Goal: Task Accomplishment & Management: Manage account settings

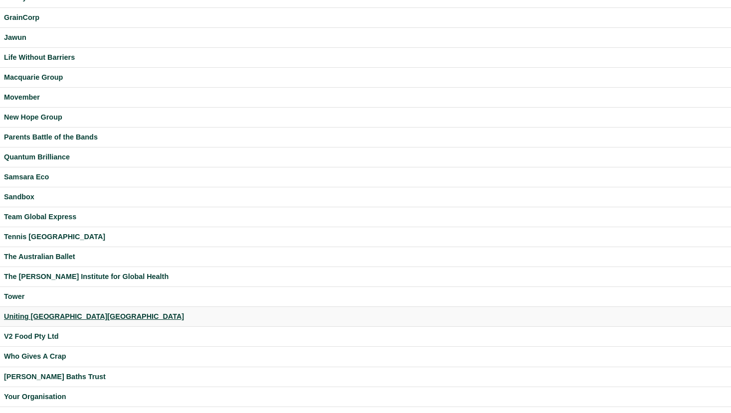
scroll to position [242, 0]
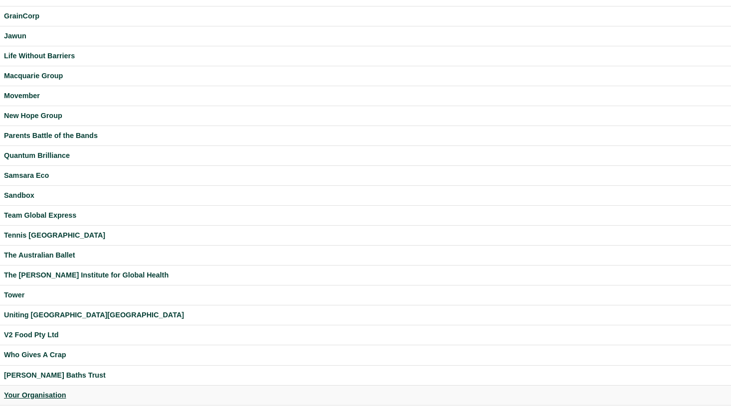
click at [52, 393] on div "Your Organisation" at bounding box center [365, 395] width 723 height 11
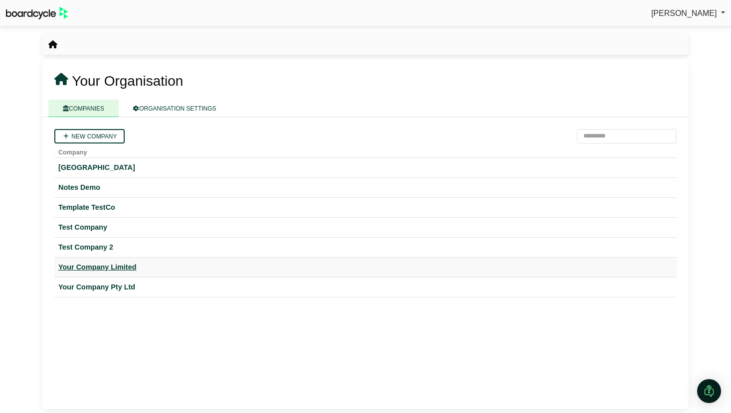
click at [120, 266] on div "Your Company Limited" at bounding box center [365, 267] width 614 height 11
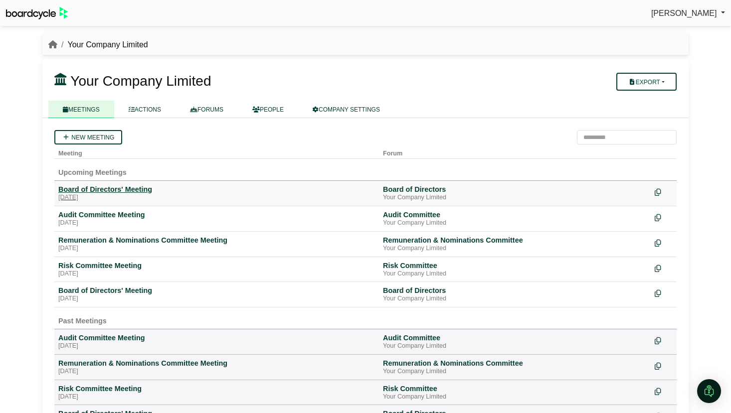
click at [104, 192] on div "Board of Directors' Meeting" at bounding box center [216, 189] width 316 height 9
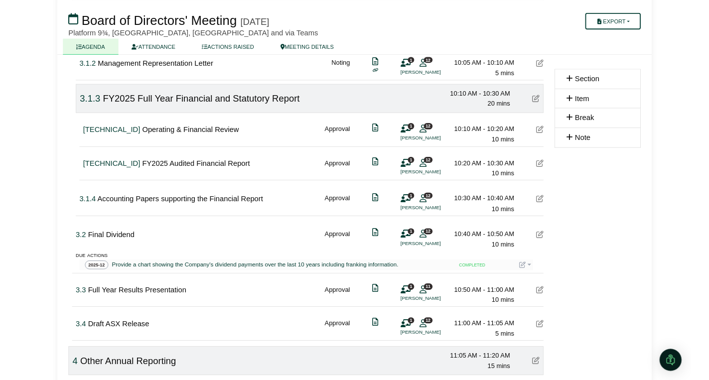
scroll to position [594, 0]
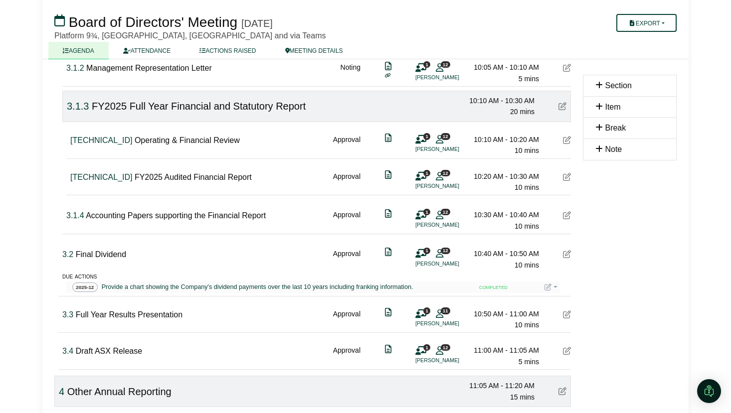
click at [68, 256] on span "3.2" at bounding box center [67, 254] width 11 height 8
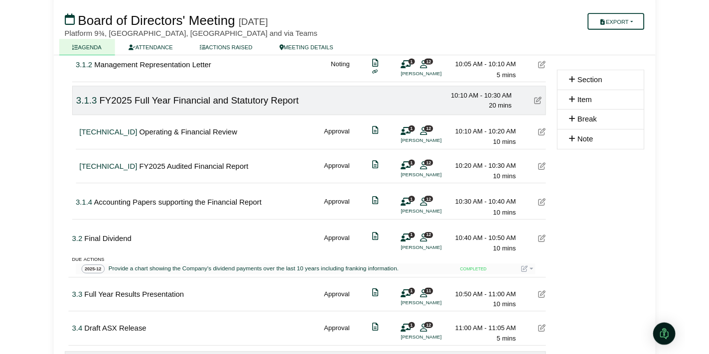
scroll to position [586, 0]
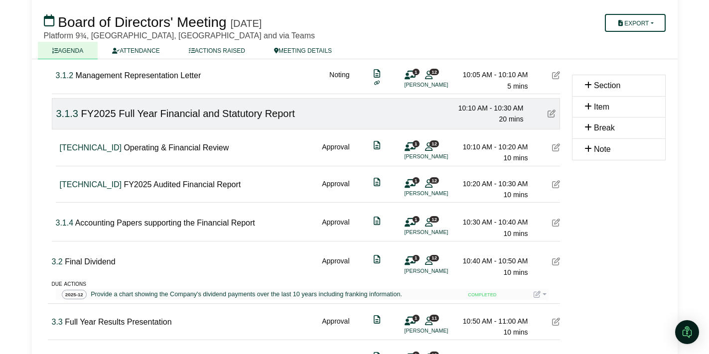
click at [55, 263] on span "3.2" at bounding box center [57, 262] width 11 height 8
type input "*****"
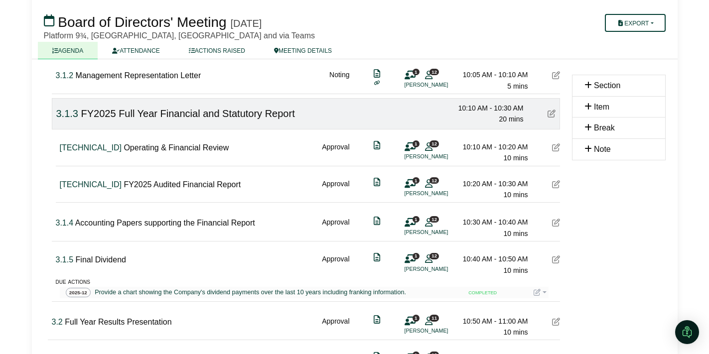
click at [69, 259] on span "3.1.5" at bounding box center [65, 260] width 18 height 8
type input "***"
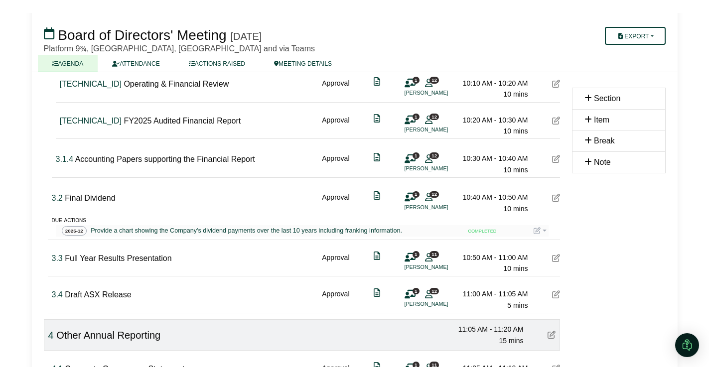
scroll to position [663, 0]
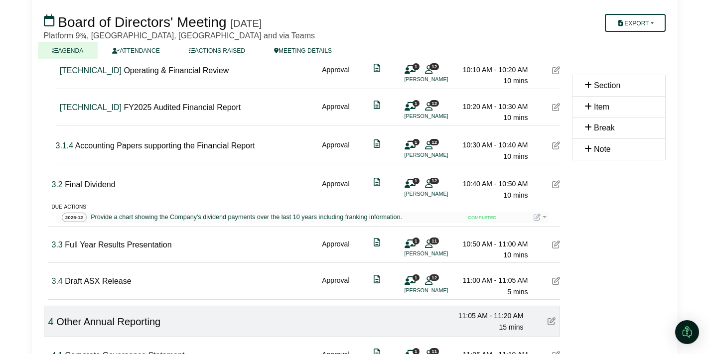
click at [59, 286] on span "3.4" at bounding box center [57, 281] width 11 height 8
type input "*****"
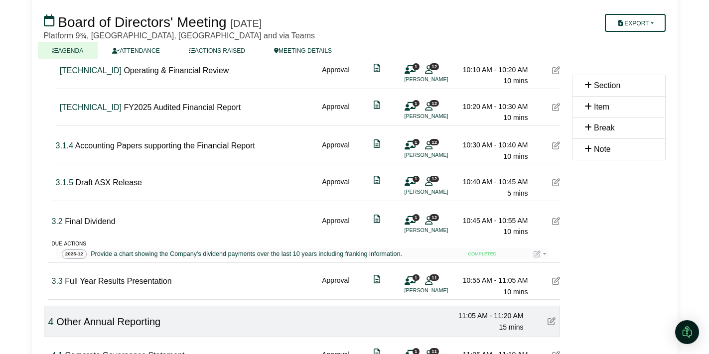
click at [69, 183] on span "3.1.5" at bounding box center [65, 182] width 18 height 8
type input "***"
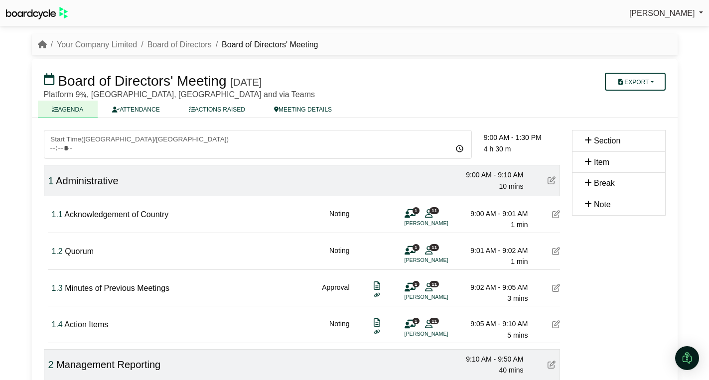
scroll to position [663, 0]
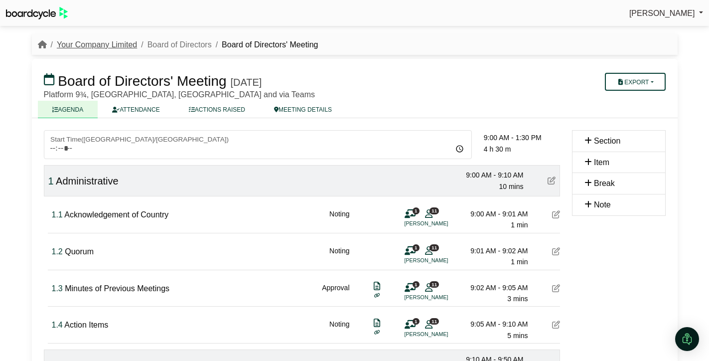
click at [97, 43] on link "Your Company Limited" at bounding box center [97, 44] width 80 height 8
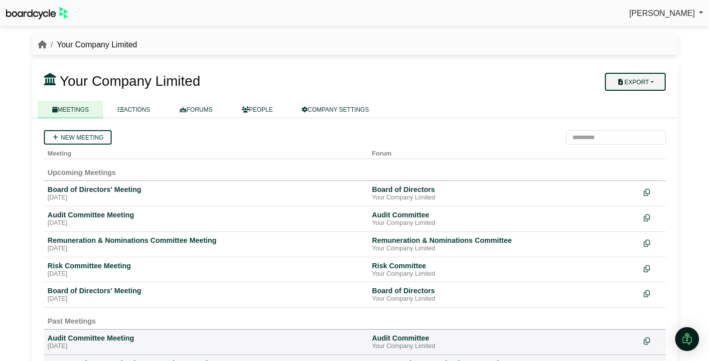
click at [653, 81] on button "Export" at bounding box center [635, 82] width 60 height 18
click at [642, 97] on link "Company Actions" at bounding box center [642, 99] width 80 height 15
click at [351, 109] on link "COMPANY SETTINGS" at bounding box center [336, 109] width 96 height 17
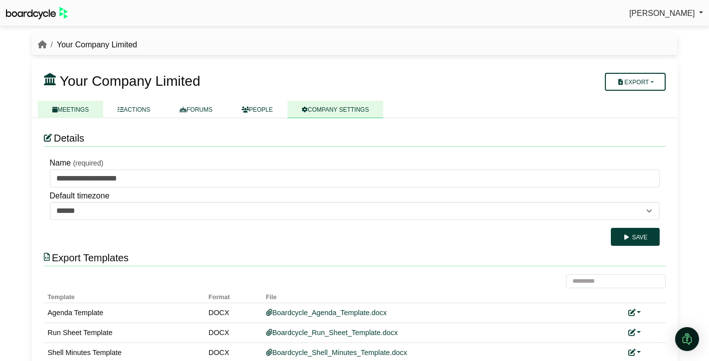
click at [76, 108] on link "MEETINGS" at bounding box center [71, 109] width 66 height 17
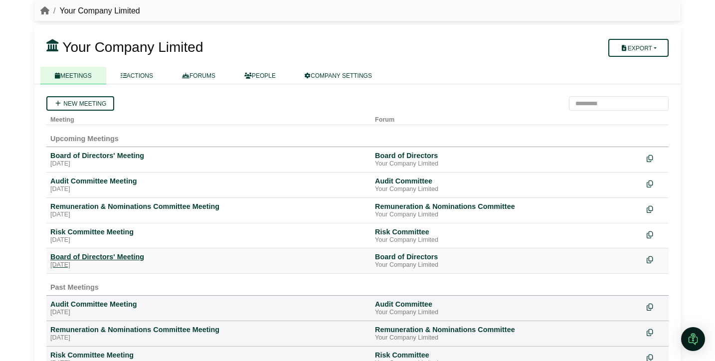
scroll to position [33, 0]
click at [129, 159] on div "Board of Directors' Meeting" at bounding box center [208, 156] width 316 height 9
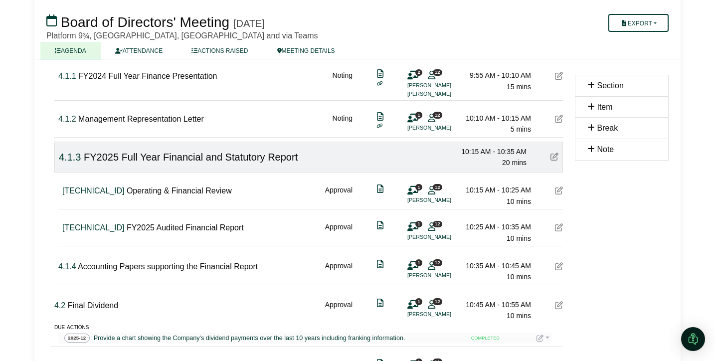
scroll to position [622, 0]
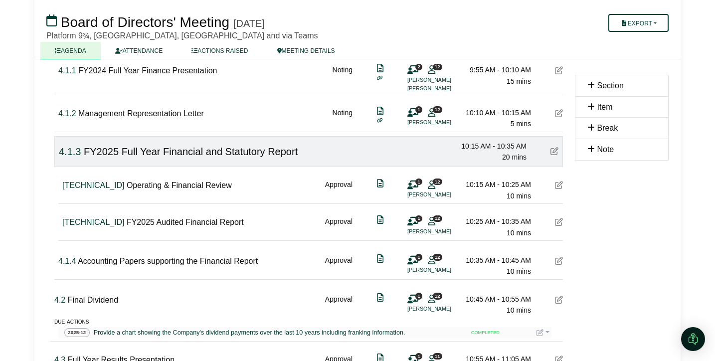
click at [559, 223] on icon at bounding box center [559, 222] width 8 height 8
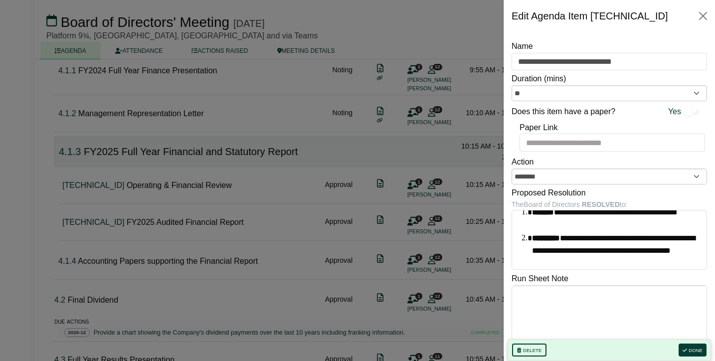
scroll to position [0, 0]
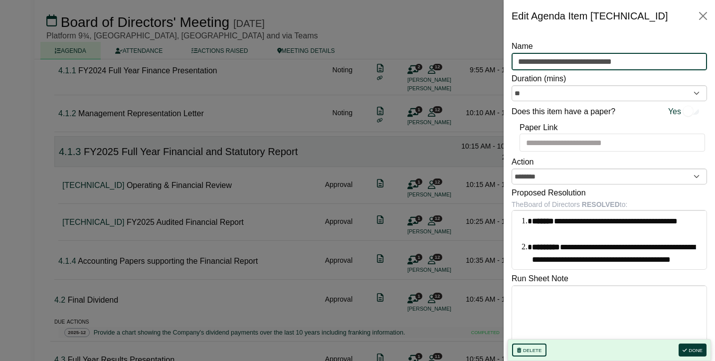
drag, startPoint x: 650, startPoint y: 61, endPoint x: 515, endPoint y: 61, distance: 135.6
click at [515, 61] on input "**********" at bounding box center [608, 62] width 195 height 18
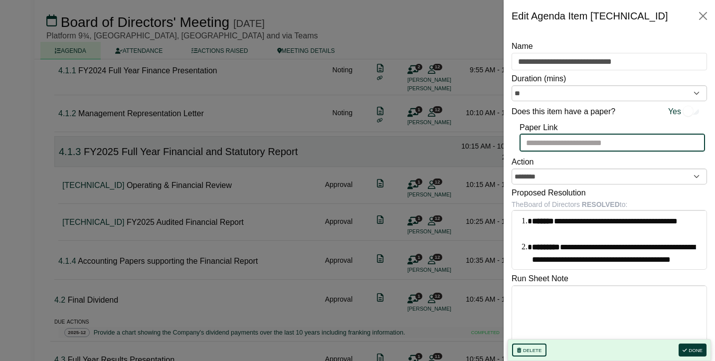
click at [594, 140] on input "Paper Link" at bounding box center [611, 143] width 185 height 18
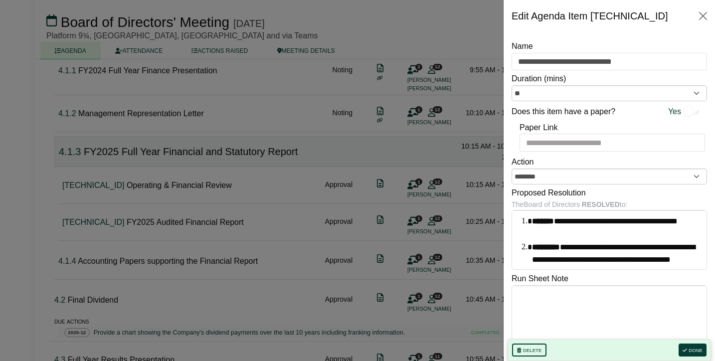
click at [592, 126] on div "Paper Link" at bounding box center [608, 136] width 195 height 34
click at [396, 149] on div at bounding box center [357, 180] width 715 height 361
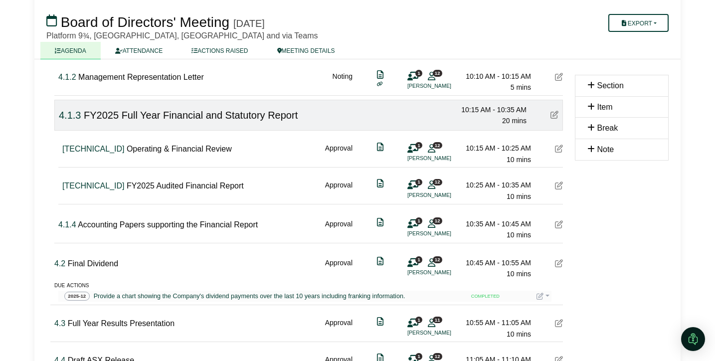
scroll to position [666, 0]
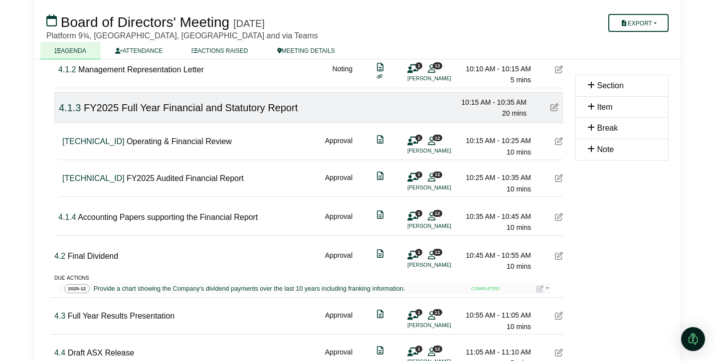
click at [426, 180] on div "1 12 Katie Bell" at bounding box center [422, 182] width 30 height 20
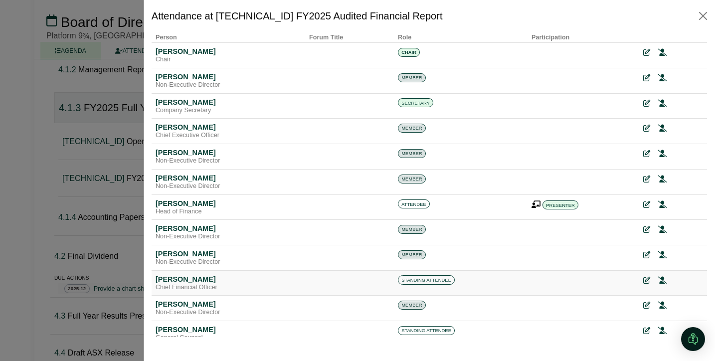
scroll to position [19, 0]
click at [663, 280] on icon at bounding box center [661, 279] width 9 height 7
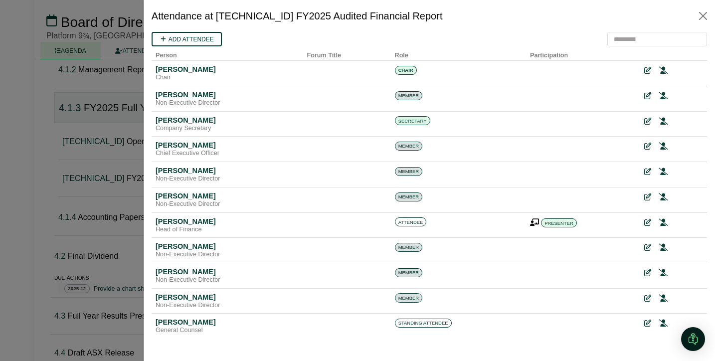
scroll to position [0, 0]
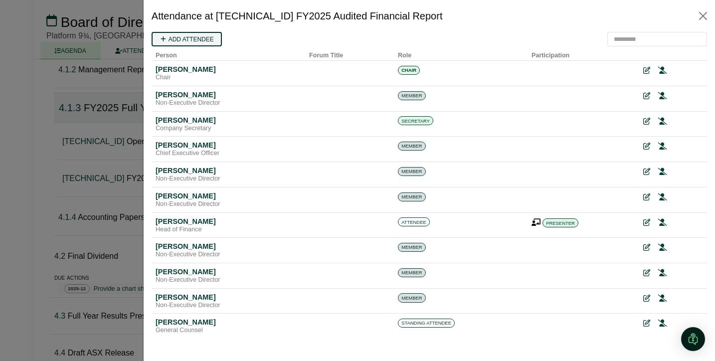
click at [206, 38] on link "Add attendee" at bounding box center [186, 39] width 70 height 14
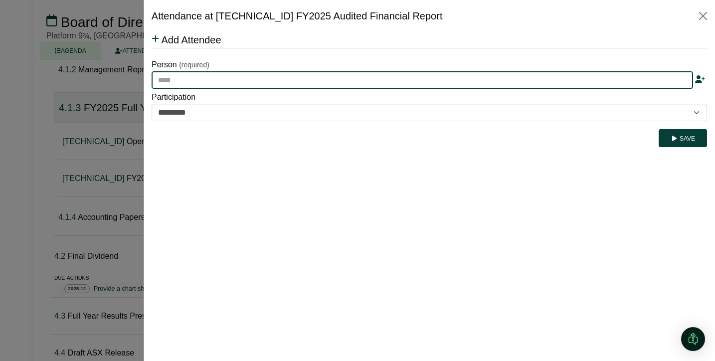
click at [213, 82] on input "text" at bounding box center [421, 80] width 541 height 18
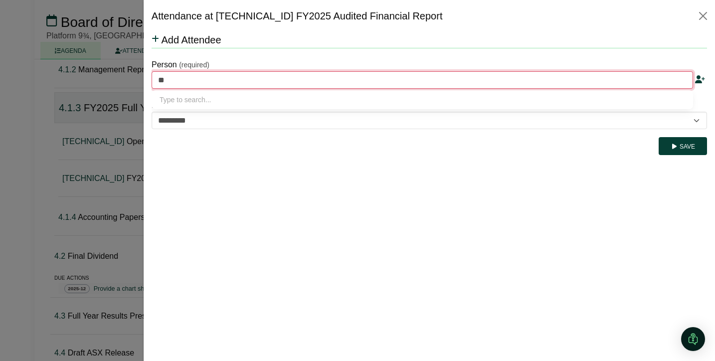
type input "***"
type input "**********"
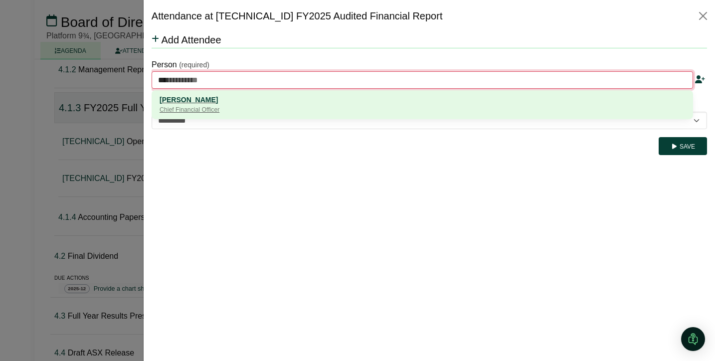
click at [205, 101] on div "Parvati Patil" at bounding box center [421, 99] width 525 height 11
type input "**********"
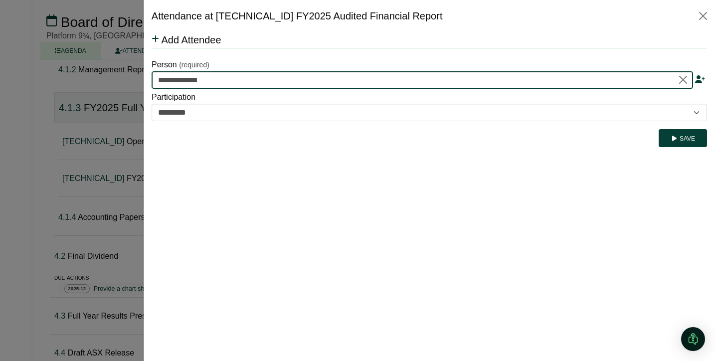
type input "**********"
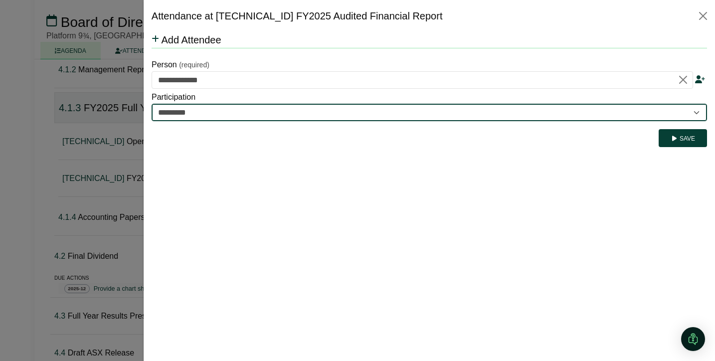
click at [203, 113] on select "********* ********" at bounding box center [428, 113] width 555 height 18
select select "********"
click at [151, 104] on select "********* ********" at bounding box center [428, 113] width 555 height 18
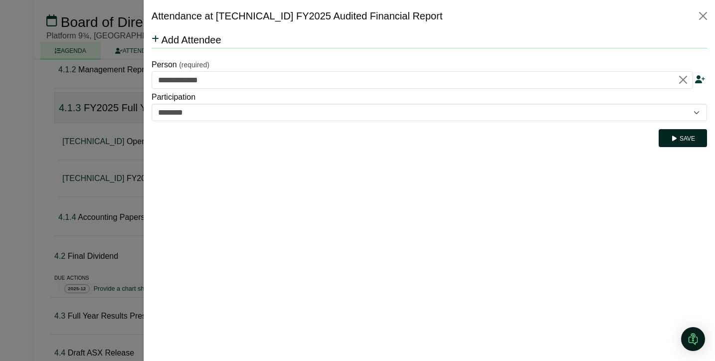
click at [694, 137] on button "Save" at bounding box center [682, 138] width 48 height 18
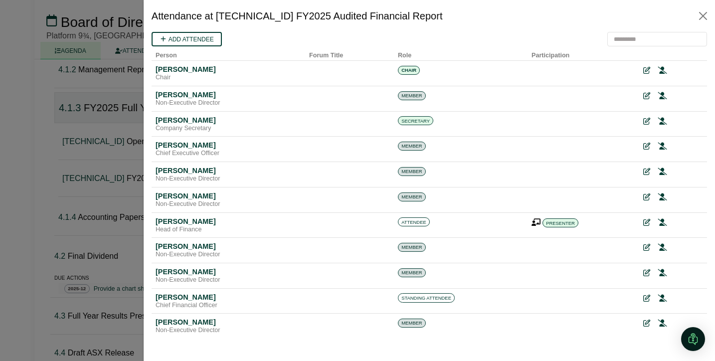
click at [104, 195] on div at bounding box center [357, 180] width 715 height 361
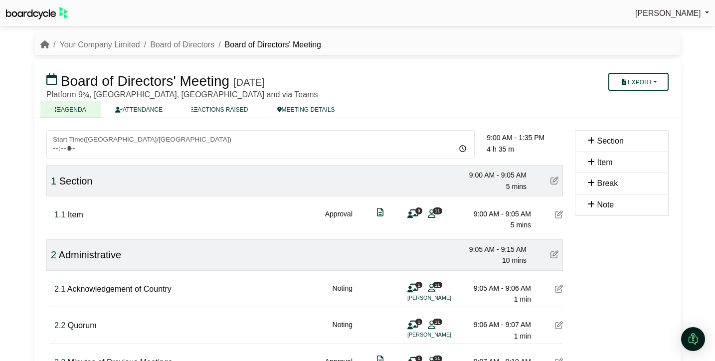
click at [553, 180] on icon at bounding box center [554, 180] width 8 height 8
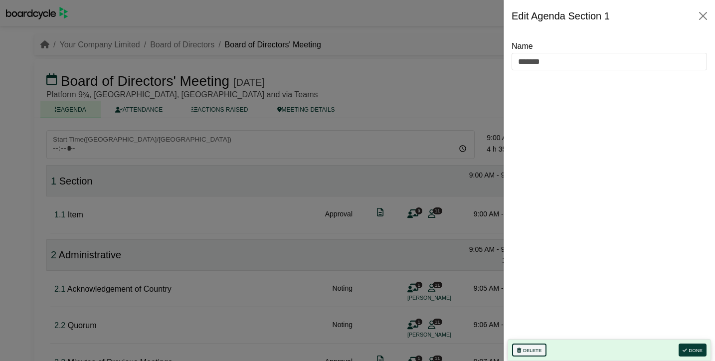
click at [533, 347] on button "Delete" at bounding box center [529, 349] width 34 height 13
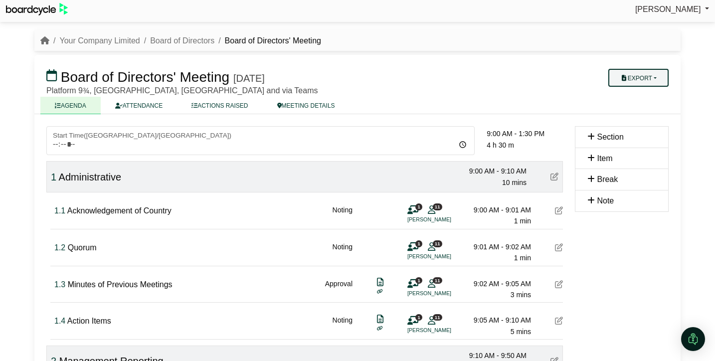
click at [659, 84] on button "Export" at bounding box center [638, 78] width 60 height 18
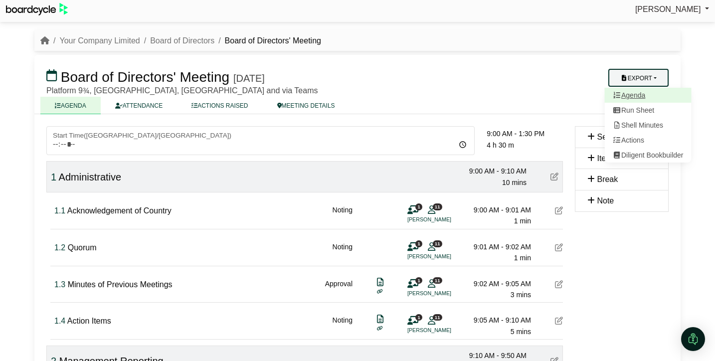
scroll to position [4, 0]
click at [641, 98] on link "Agenda" at bounding box center [648, 94] width 87 height 15
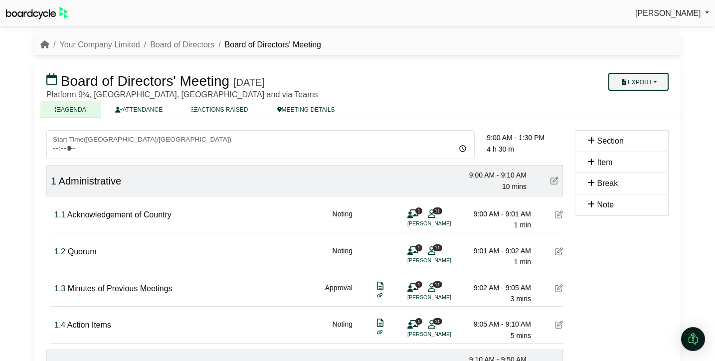
click at [636, 83] on button "Export" at bounding box center [638, 82] width 60 height 18
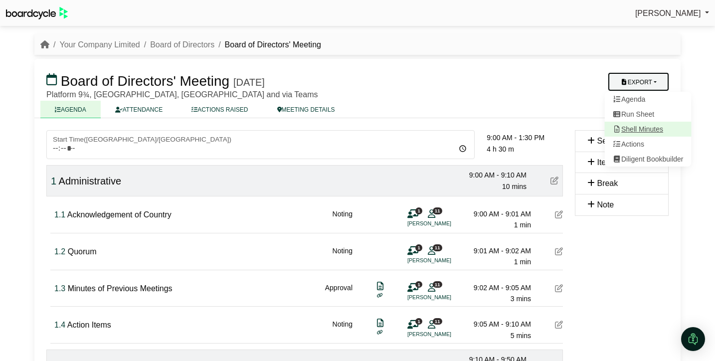
click at [646, 131] on link "Shell Minutes" at bounding box center [648, 129] width 87 height 15
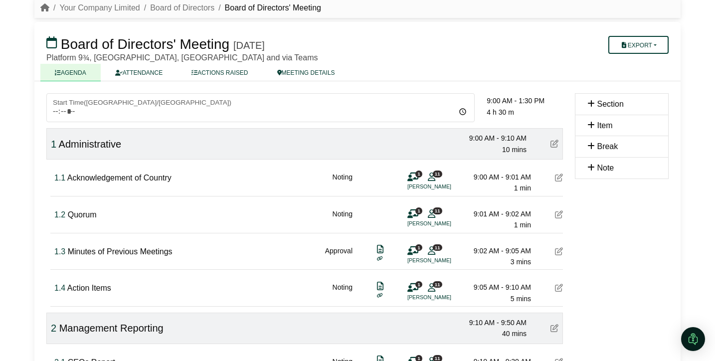
scroll to position [39, 0]
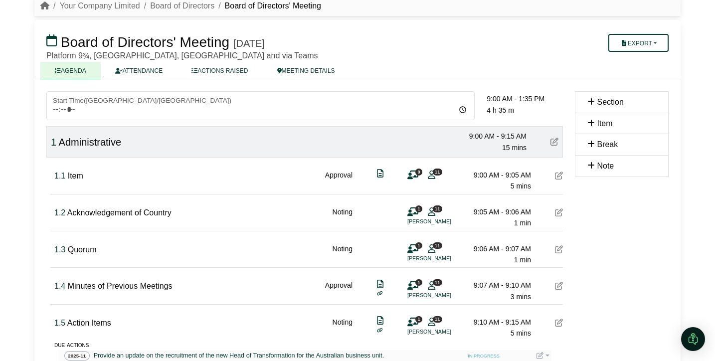
click at [556, 176] on icon at bounding box center [559, 175] width 8 height 8
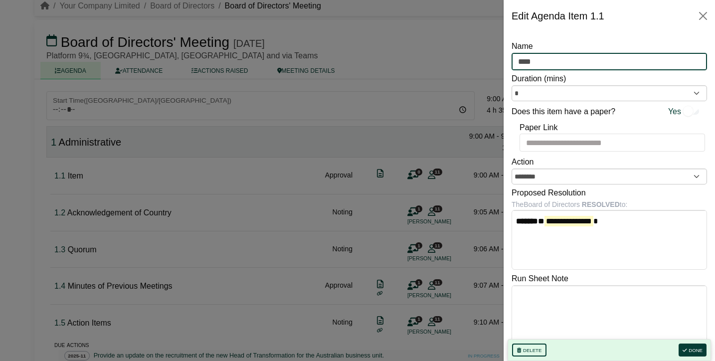
drag, startPoint x: 579, startPoint y: 58, endPoint x: 495, endPoint y: 57, distance: 83.2
click at [495, 57] on body "Richard Conway Sign Out Your Company Limited Board of Directors Board of Direct…" at bounding box center [357, 141] width 715 height 361
type input "**********"
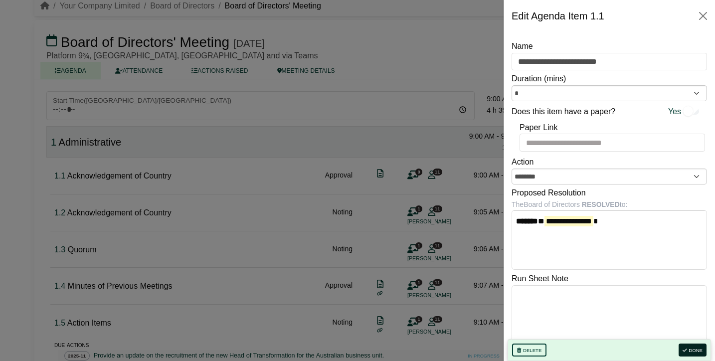
click at [696, 345] on button "Done" at bounding box center [692, 349] width 28 height 13
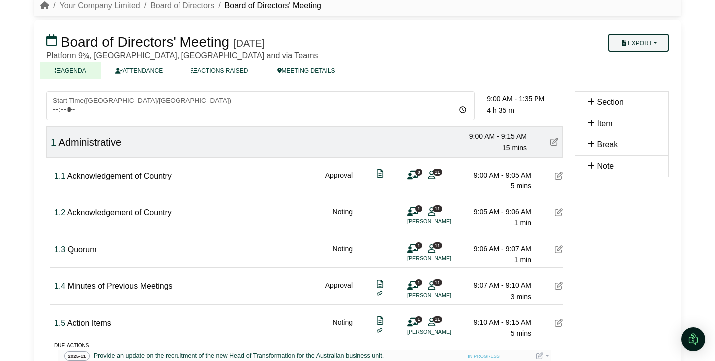
click at [652, 41] on button "Export" at bounding box center [638, 43] width 60 height 18
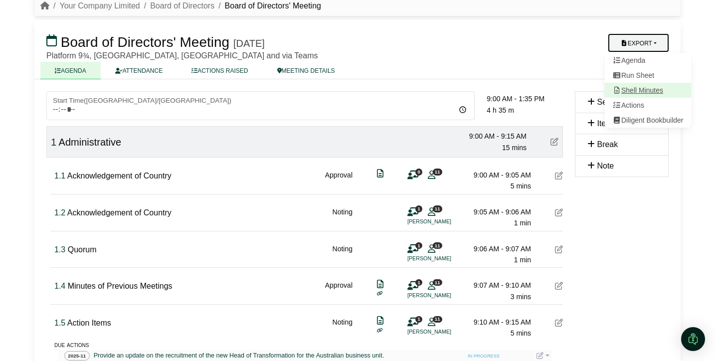
click at [648, 92] on link "Shell Minutes" at bounding box center [648, 90] width 87 height 15
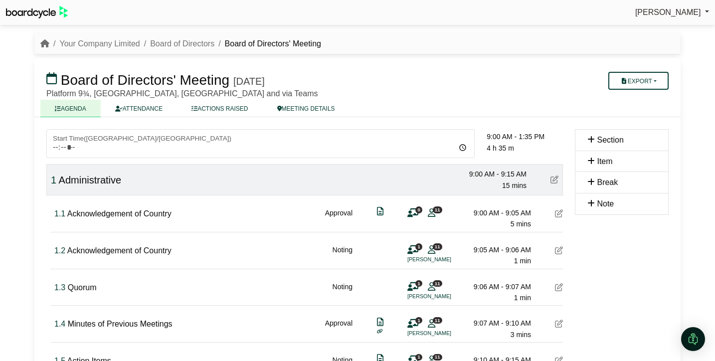
scroll to position [4, 0]
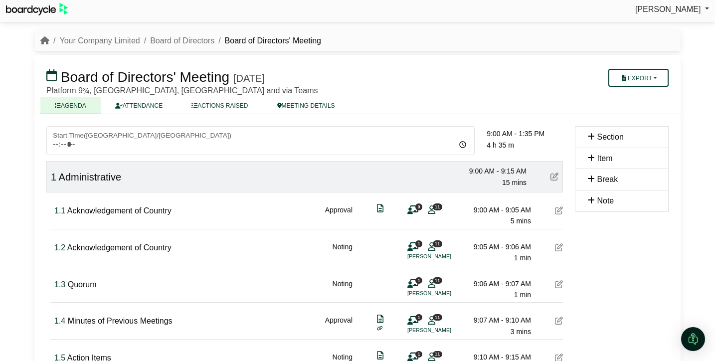
click at [415, 210] on icon at bounding box center [412, 210] width 11 height 0
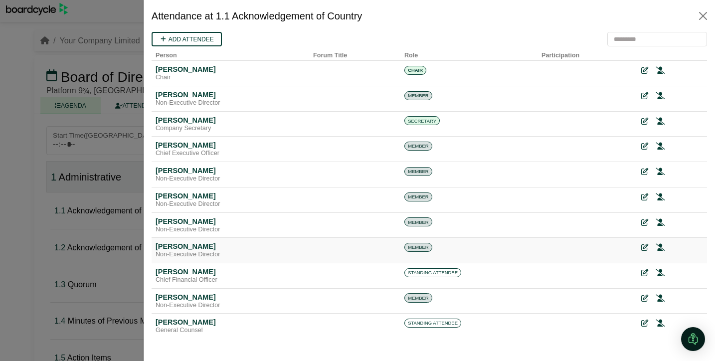
scroll to position [0, 0]
click at [643, 71] on icon at bounding box center [643, 70] width 7 height 7
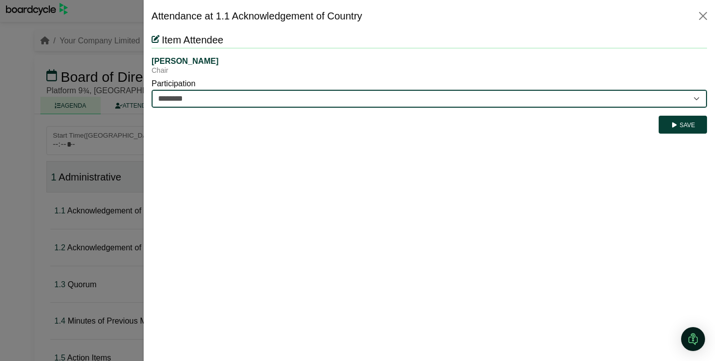
click at [571, 94] on select "********* ********" at bounding box center [428, 99] width 555 height 18
select select "*********"
click at [151, 90] on select "********* ********" at bounding box center [428, 99] width 555 height 18
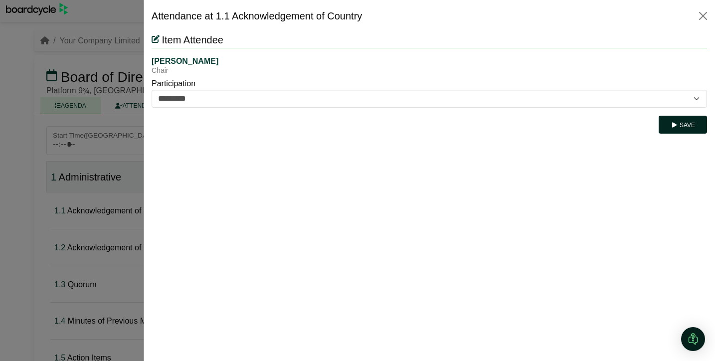
click at [680, 126] on button "Save" at bounding box center [682, 125] width 48 height 18
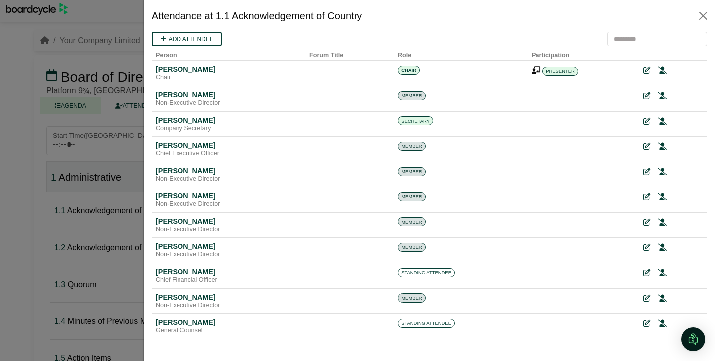
click at [110, 223] on div at bounding box center [357, 180] width 715 height 361
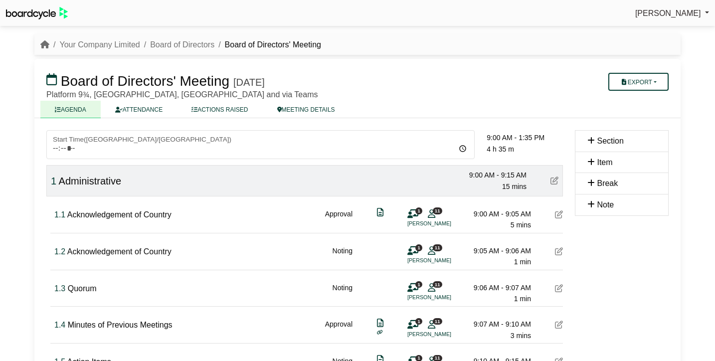
scroll to position [4, 0]
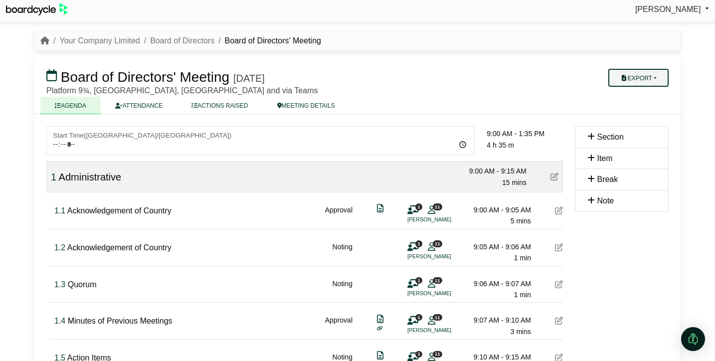
click at [661, 75] on button "Export" at bounding box center [638, 78] width 60 height 18
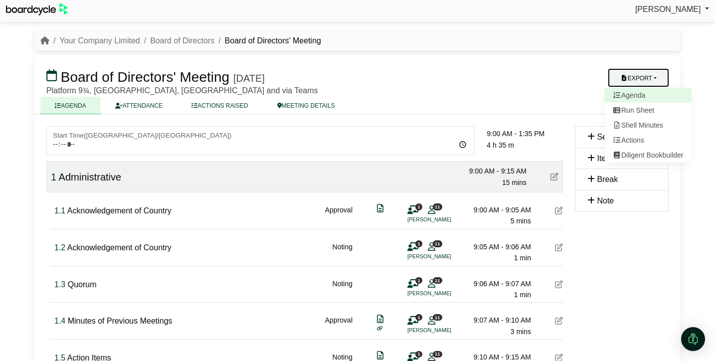
click at [644, 99] on link "Agenda" at bounding box center [648, 95] width 87 height 15
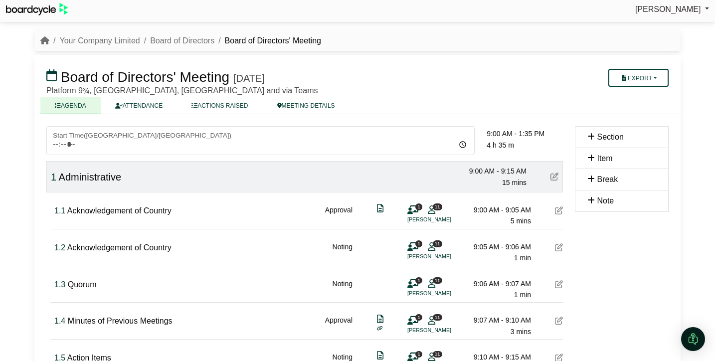
scroll to position [0, 0]
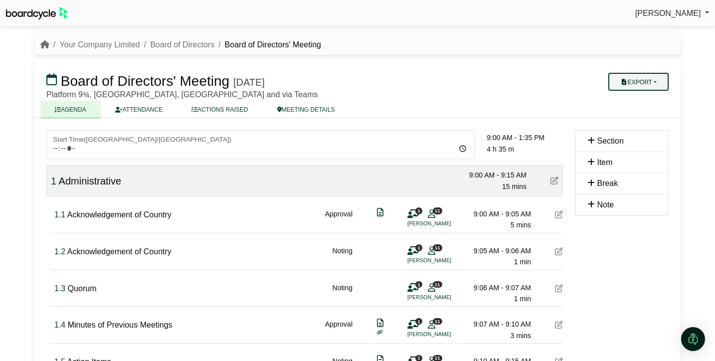
click at [656, 81] on button "Export" at bounding box center [638, 82] width 60 height 18
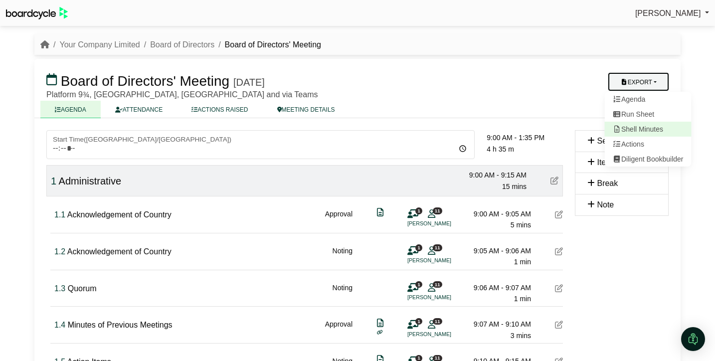
click at [651, 131] on link "Shell Minutes" at bounding box center [648, 129] width 87 height 15
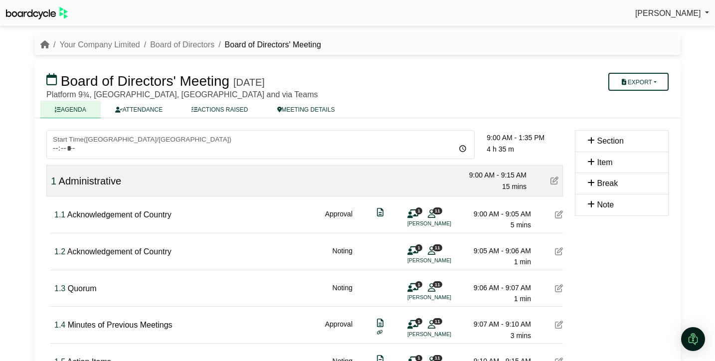
click at [558, 215] on icon at bounding box center [559, 214] width 8 height 8
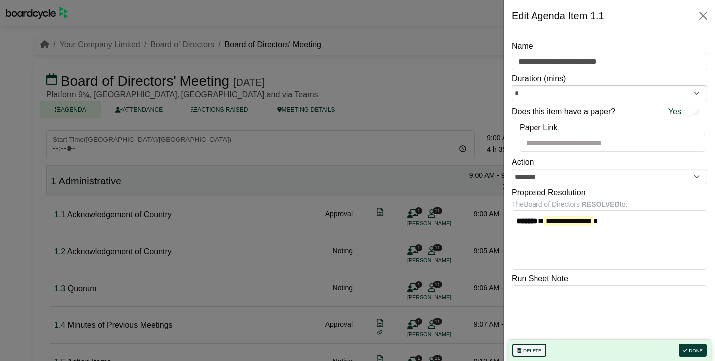
click at [532, 349] on button "Delete" at bounding box center [529, 349] width 34 height 13
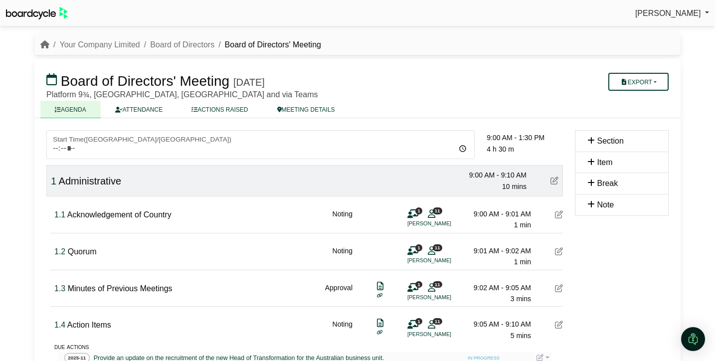
click at [542, 75] on h3 "Board of Directors' Meeting Friday, 26 September 2025" at bounding box center [304, 81] width 528 height 20
click at [128, 45] on link "Your Company Limited" at bounding box center [99, 44] width 80 height 8
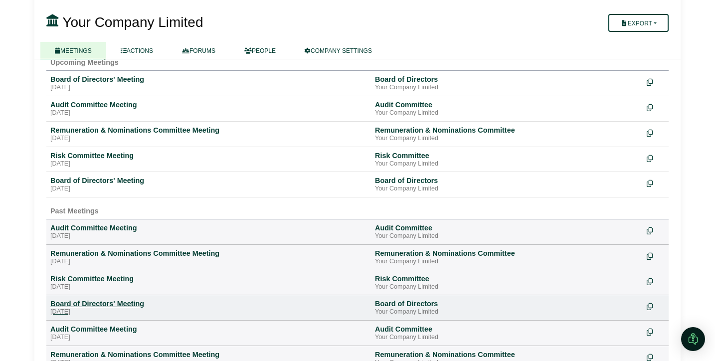
scroll to position [111, 0]
click at [119, 306] on div "Board of Directors' Meeting" at bounding box center [208, 303] width 316 height 9
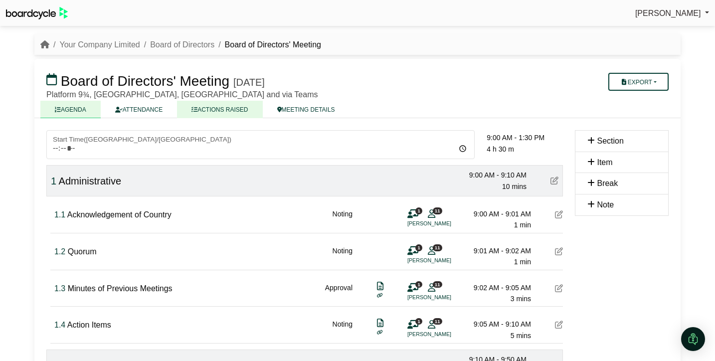
click at [228, 111] on link "ACTIONS RAISED" at bounding box center [219, 109] width 85 height 17
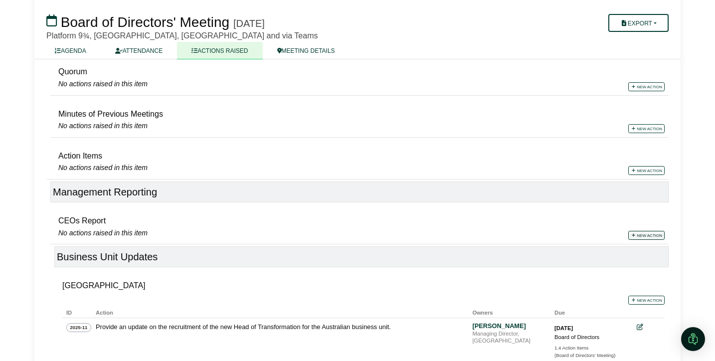
scroll to position [146, 0]
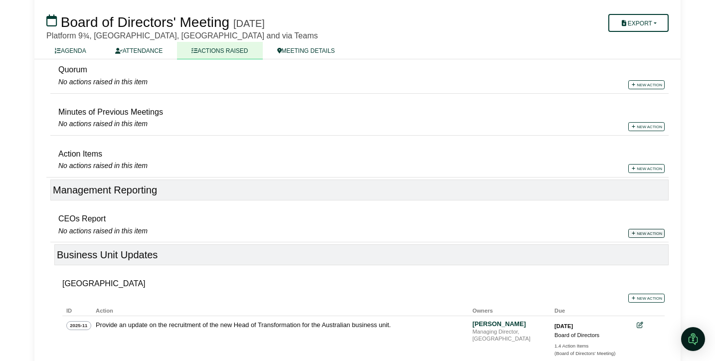
click at [652, 233] on link "New action" at bounding box center [646, 233] width 36 height 9
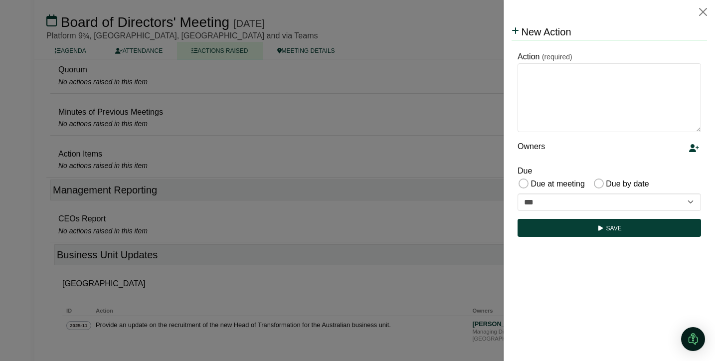
scroll to position [0, 0]
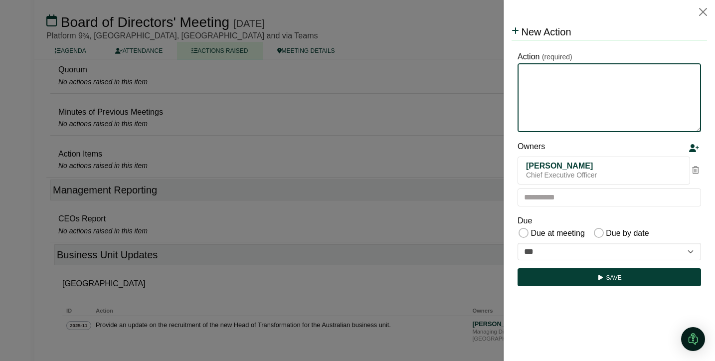
click at [602, 93] on textarea "Action" at bounding box center [608, 97] width 183 height 69
type textarea "**********"
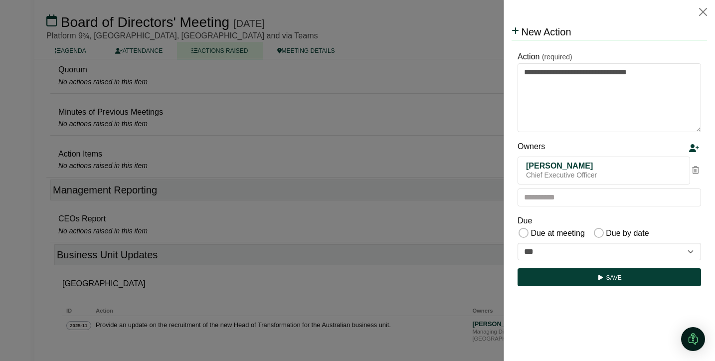
click at [631, 143] on div "Owners" at bounding box center [601, 148] width 169 height 17
click at [695, 171] on icon at bounding box center [695, 170] width 7 height 8
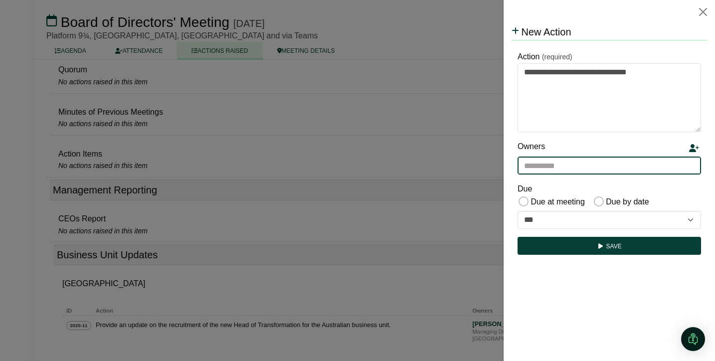
click at [618, 165] on input "text" at bounding box center [608, 165] width 183 height 18
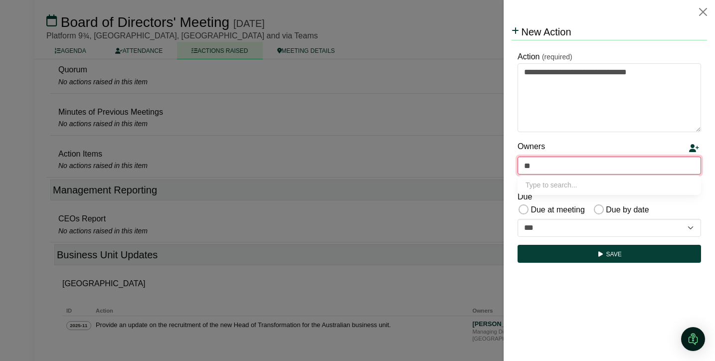
type input "***"
type input "**********"
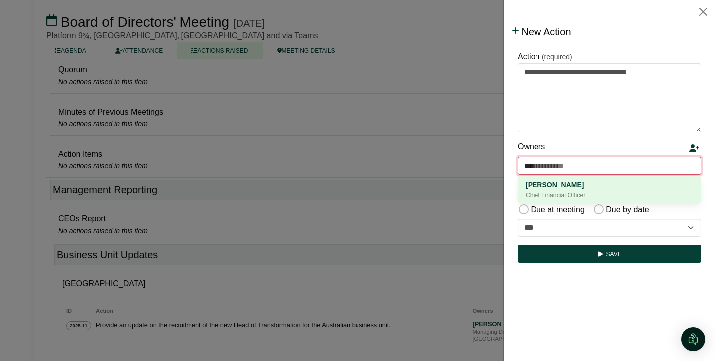
click at [546, 194] on div "Chief Financial Officer" at bounding box center [608, 196] width 167 height 10
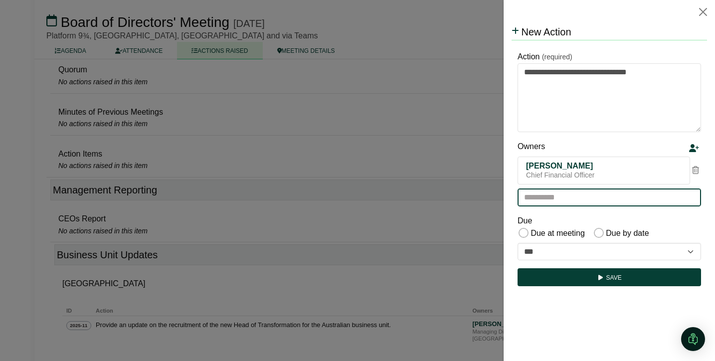
click at [546, 198] on input "text" at bounding box center [608, 197] width 183 height 18
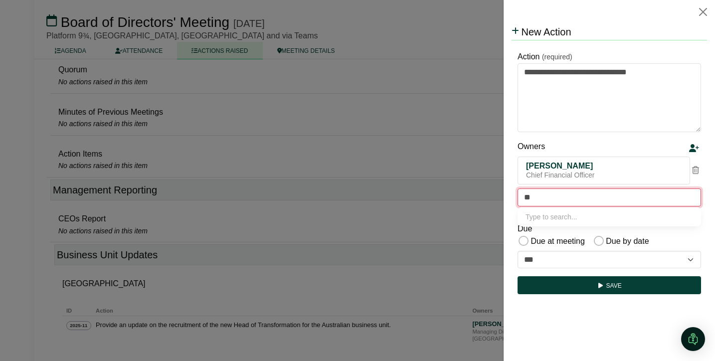
type input "***"
type input "**********"
click at [543, 219] on div "[PERSON_NAME]" at bounding box center [608, 216] width 167 height 11
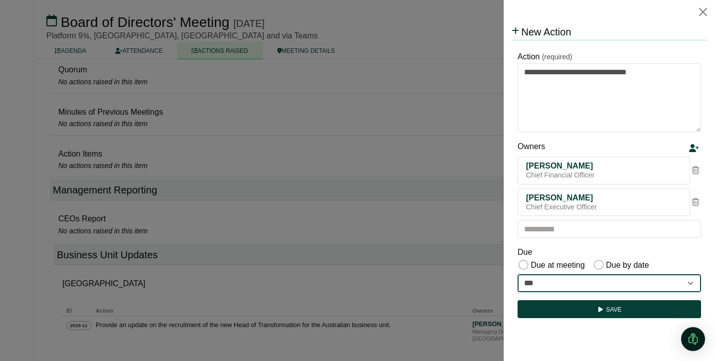
click at [583, 288] on select "**********" at bounding box center [608, 283] width 183 height 18
select select "**********"
click at [517, 274] on select "**********" at bounding box center [608, 283] width 183 height 18
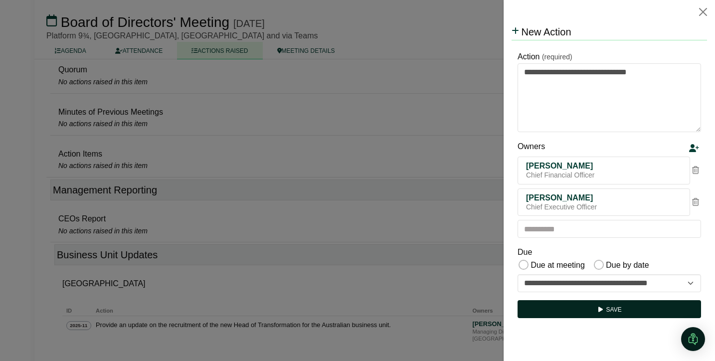
click at [587, 311] on button "Save" at bounding box center [608, 309] width 183 height 18
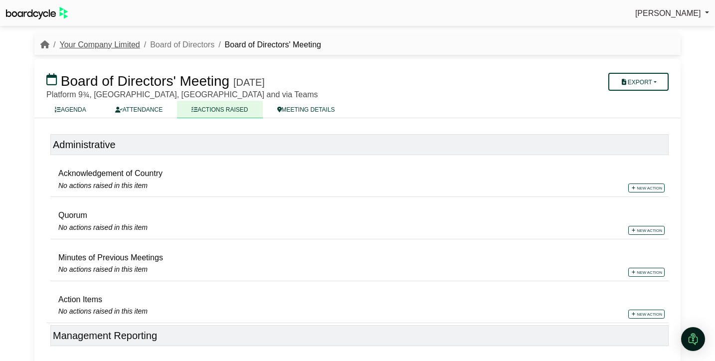
click at [128, 46] on link "Your Company Limited" at bounding box center [99, 44] width 80 height 8
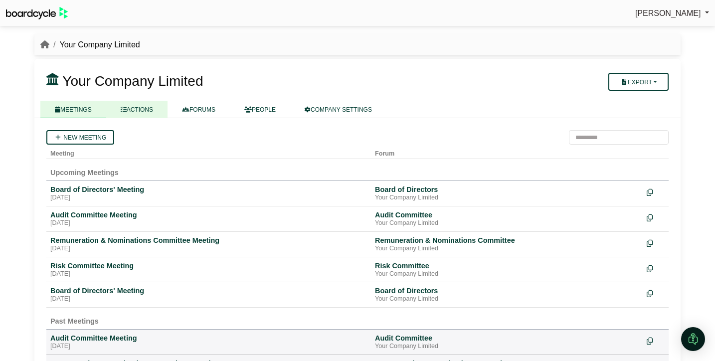
click at [146, 111] on link "ACTIONS" at bounding box center [136, 109] width 61 height 17
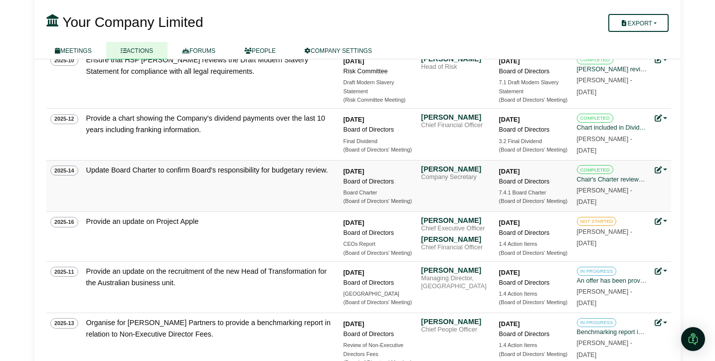
scroll to position [239, 0]
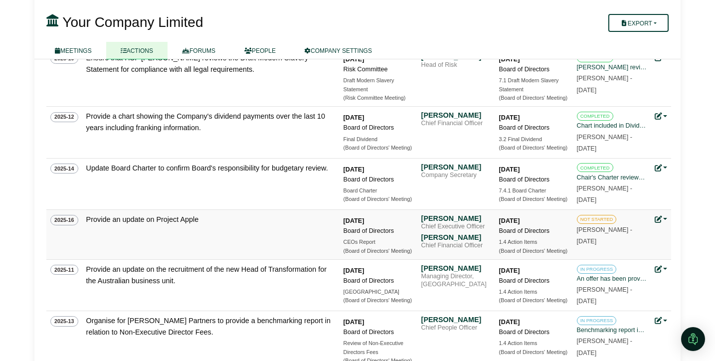
click at [664, 219] on link at bounding box center [660, 219] width 13 height 8
click at [643, 234] on link "Update status" at bounding box center [627, 234] width 80 height 19
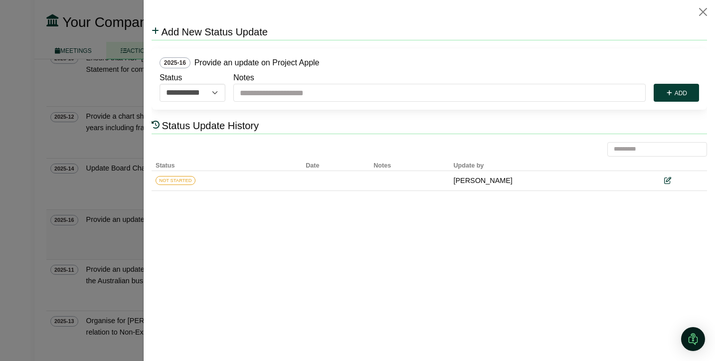
scroll to position [0, 0]
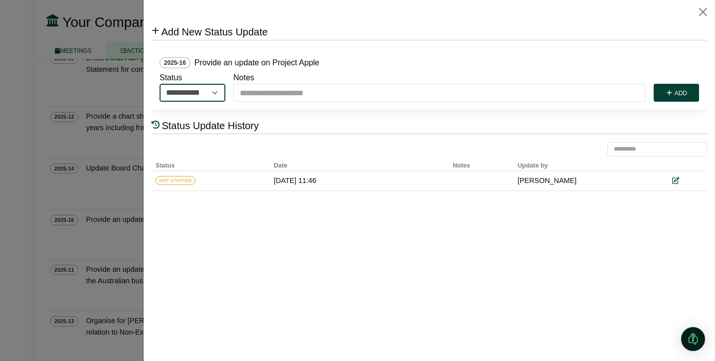
click at [218, 94] on select "**********" at bounding box center [192, 93] width 66 height 18
select select "**********"
click at [159, 84] on select "**********" at bounding box center [192, 93] width 66 height 18
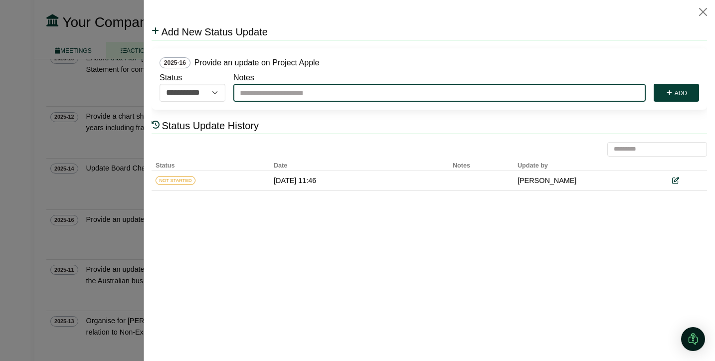
click at [265, 95] on input "Notes" at bounding box center [439, 93] width 412 height 18
click at [382, 92] on input "Notes" at bounding box center [439, 93] width 412 height 18
type input "**********"
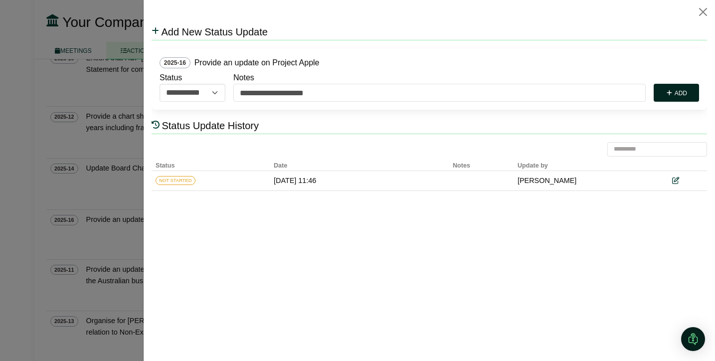
click at [674, 95] on button "Add" at bounding box center [675, 93] width 45 height 18
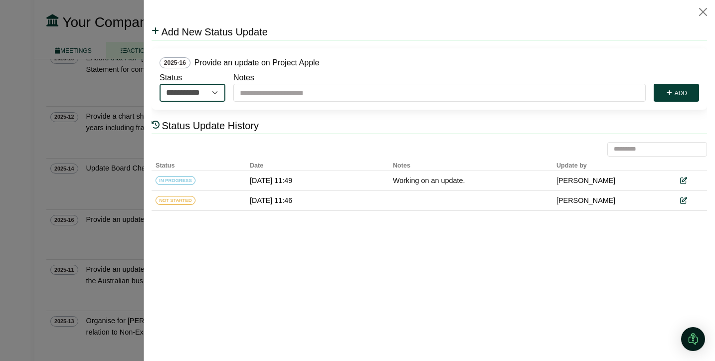
click at [213, 93] on select "**********" at bounding box center [192, 93] width 66 height 18
click at [701, 11] on button "Close" at bounding box center [703, 12] width 16 height 16
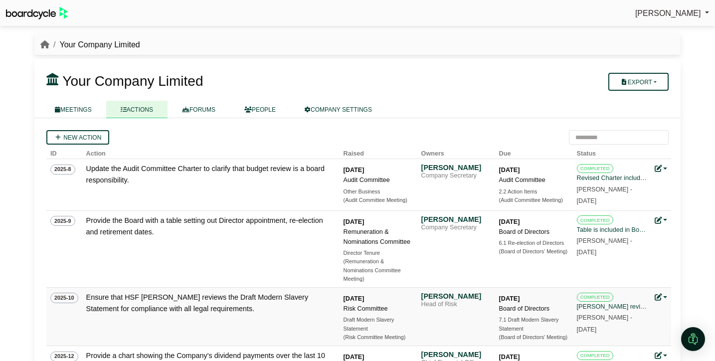
scroll to position [239, 0]
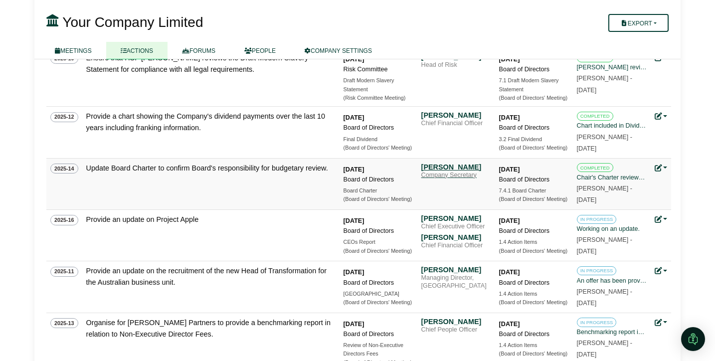
click at [451, 171] on div "Company Secretary" at bounding box center [456, 175] width 70 height 8
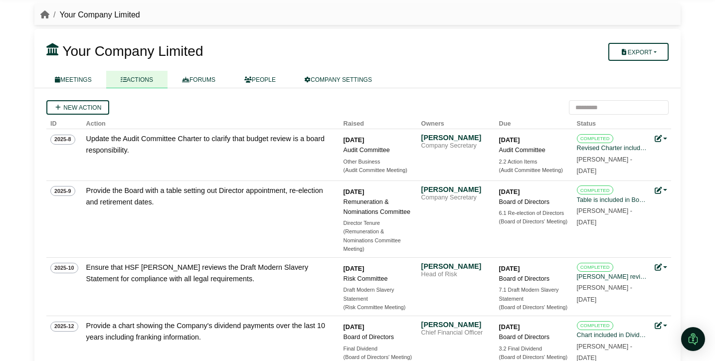
scroll to position [0, 0]
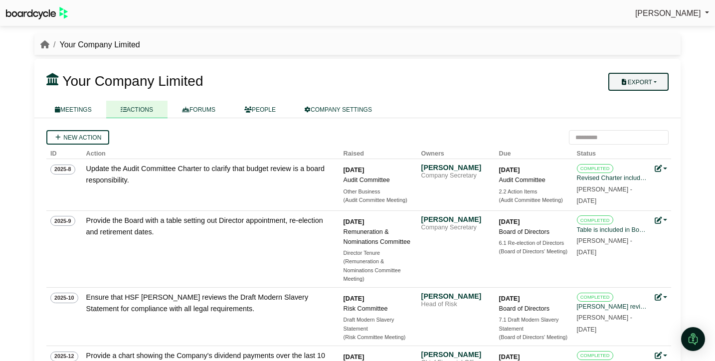
click at [657, 83] on button "Export" at bounding box center [638, 82] width 60 height 18
click at [638, 101] on link "Company Actions" at bounding box center [645, 99] width 80 height 15
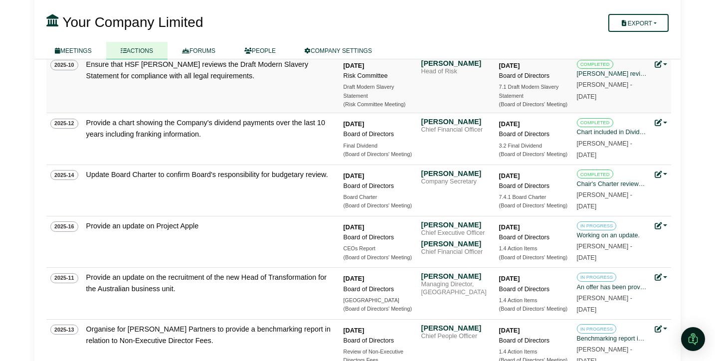
scroll to position [234, 0]
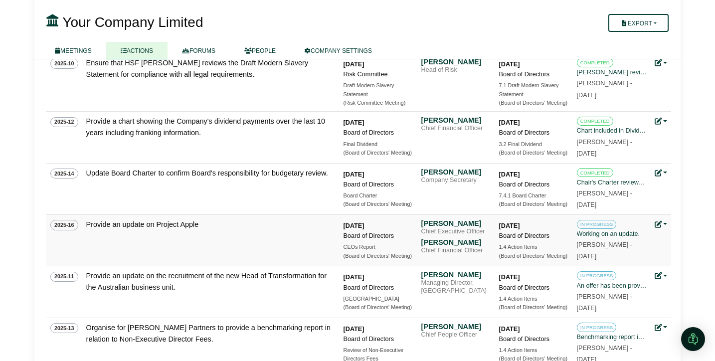
click at [665, 227] on link at bounding box center [660, 224] width 13 height 8
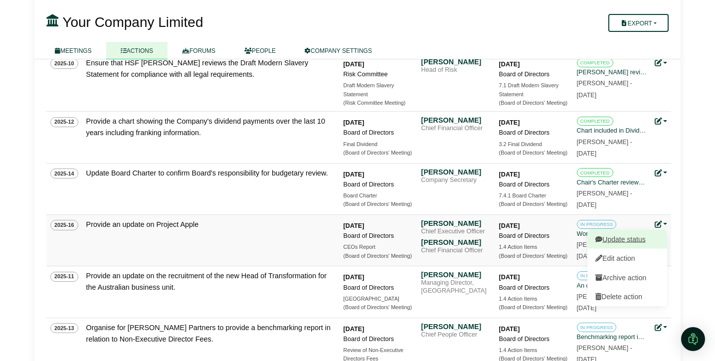
click at [644, 243] on link "Update status" at bounding box center [627, 239] width 80 height 19
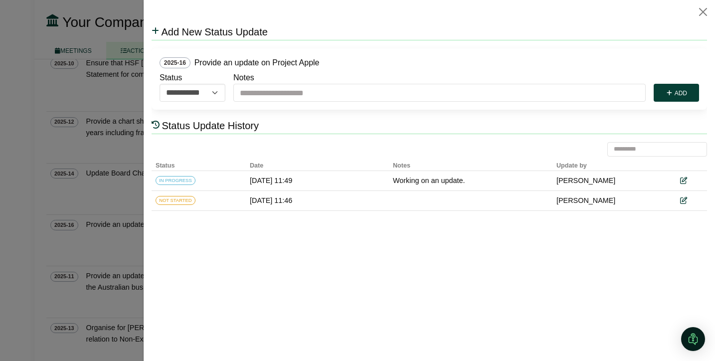
scroll to position [0, 0]
click at [124, 200] on div at bounding box center [357, 180] width 715 height 361
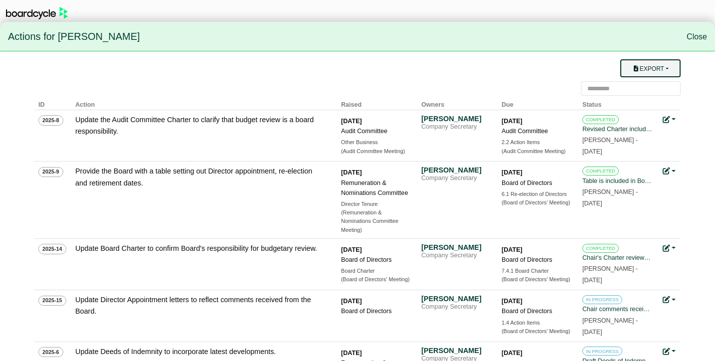
click at [662, 68] on button "Export" at bounding box center [650, 68] width 60 height 18
click at [659, 87] on link "Owner Actions" at bounding box center [656, 87] width 80 height 19
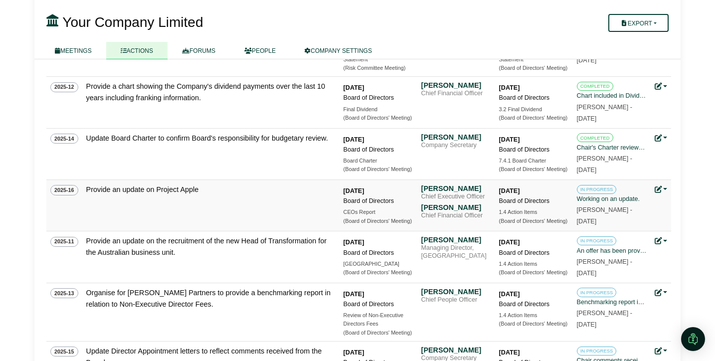
scroll to position [277, 0]
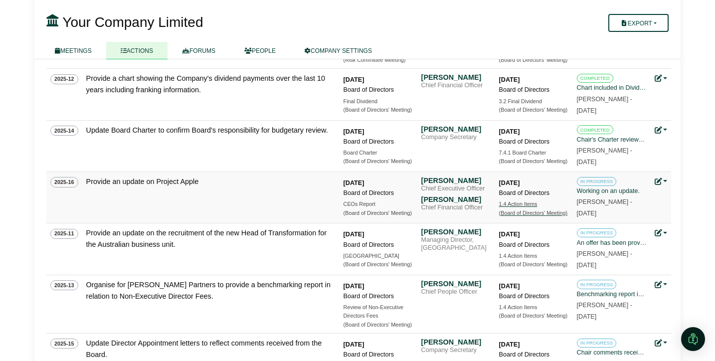
click at [528, 207] on div "1.4 Action Items" at bounding box center [534, 204] width 70 height 8
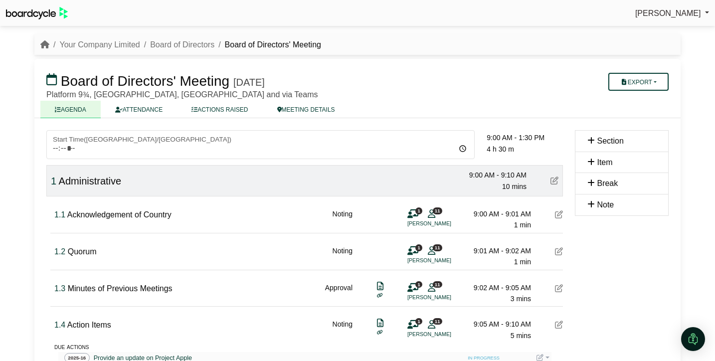
scroll to position [156, 0]
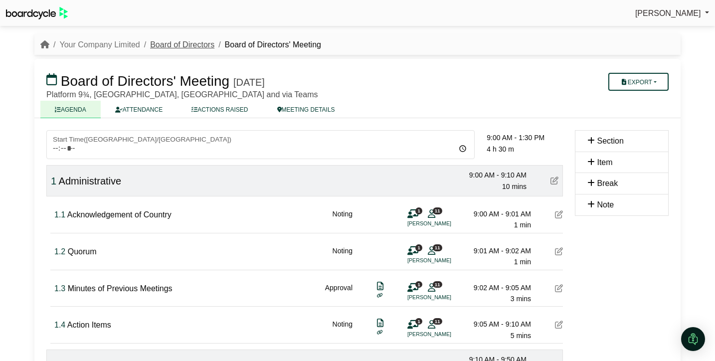
click at [198, 49] on li "Board of Directors" at bounding box center [177, 44] width 74 height 13
click at [193, 41] on link "Board of Directors" at bounding box center [182, 44] width 64 height 8
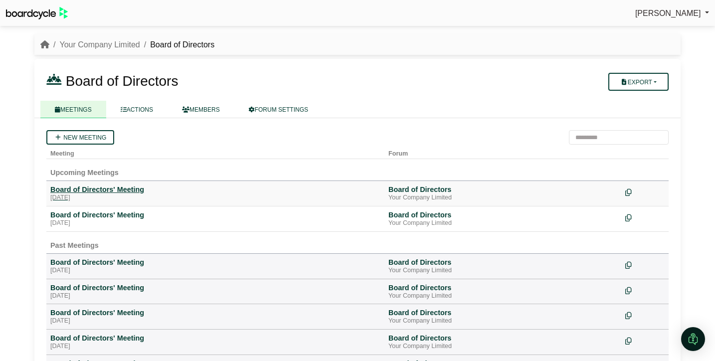
click at [108, 195] on div "[DATE]" at bounding box center [215, 198] width 330 height 8
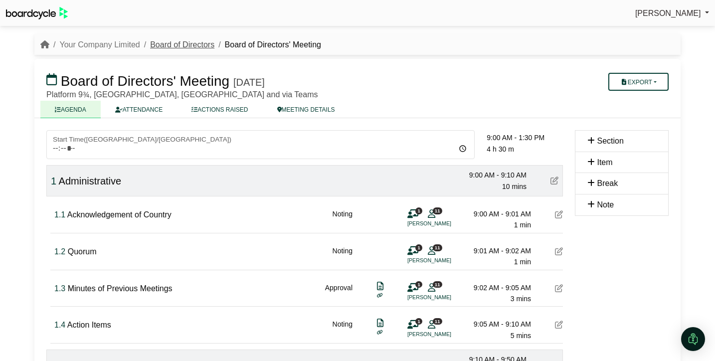
click at [199, 45] on link "Board of Directors" at bounding box center [182, 44] width 64 height 8
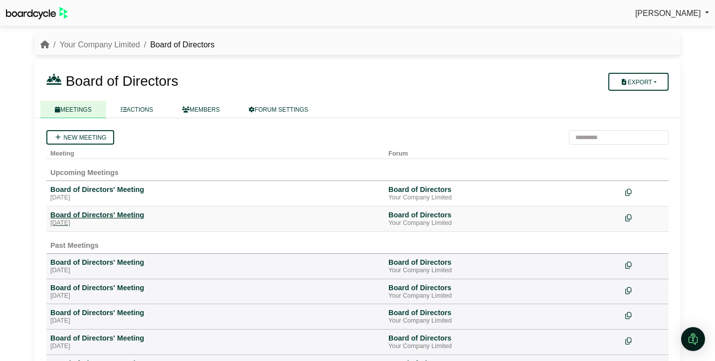
click at [93, 222] on div "[DATE]" at bounding box center [215, 223] width 330 height 8
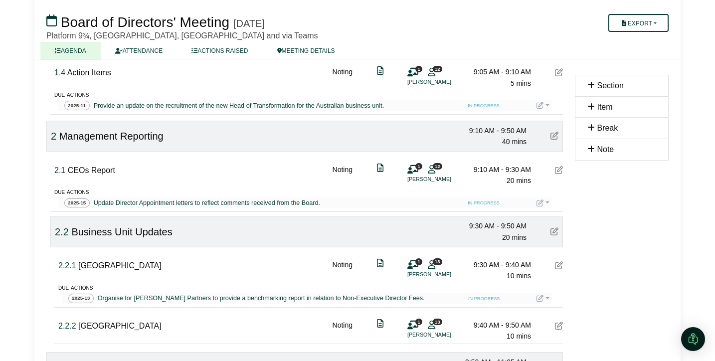
scroll to position [249, 0]
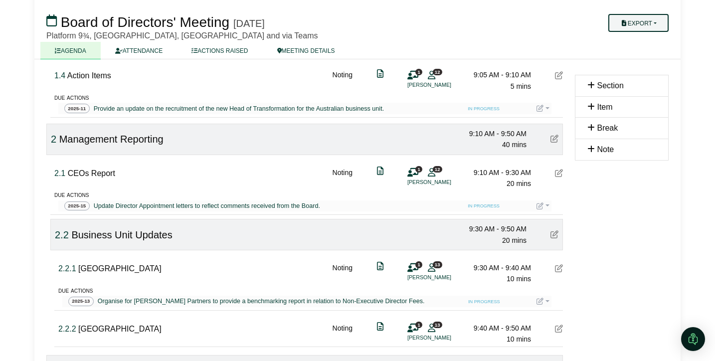
click at [655, 27] on button "Export" at bounding box center [638, 23] width 60 height 18
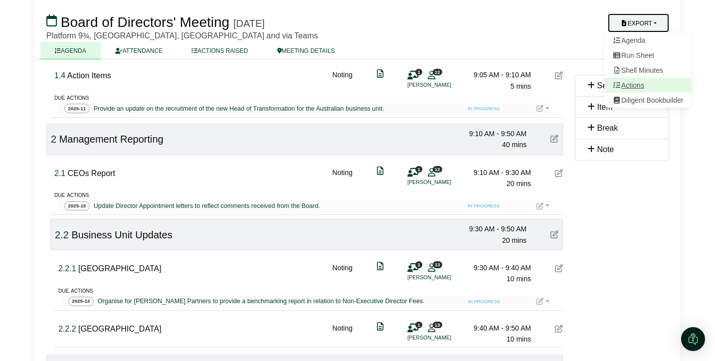
click at [639, 84] on link "Actions" at bounding box center [648, 85] width 87 height 15
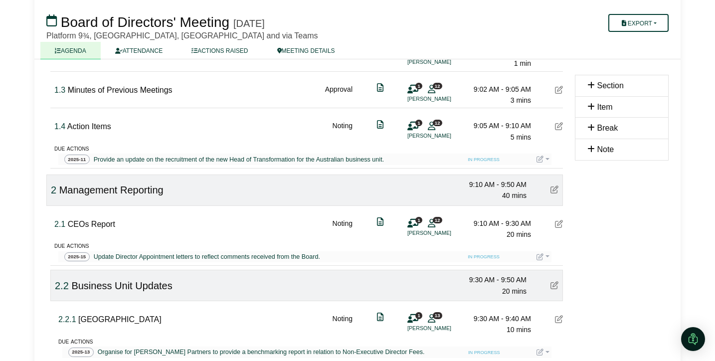
scroll to position [200, 0]
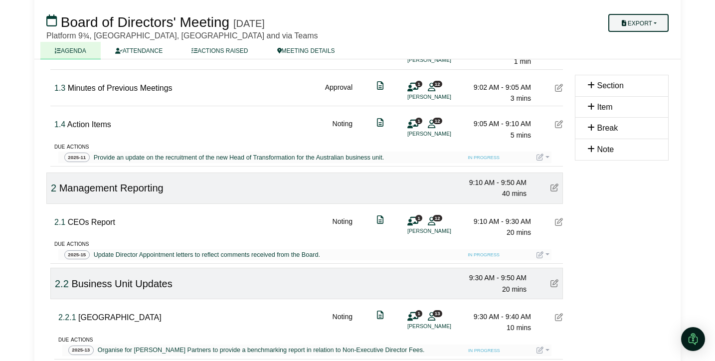
click at [662, 23] on button "Export" at bounding box center [638, 23] width 60 height 18
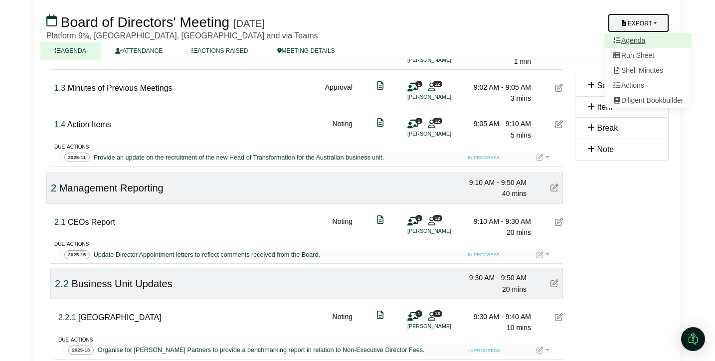
click at [657, 42] on link "Agenda" at bounding box center [648, 40] width 87 height 15
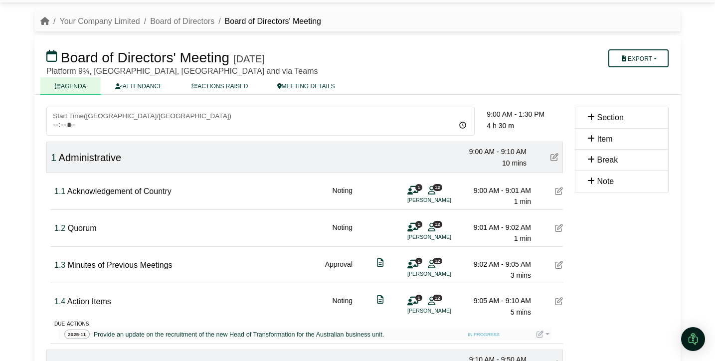
scroll to position [28, 0]
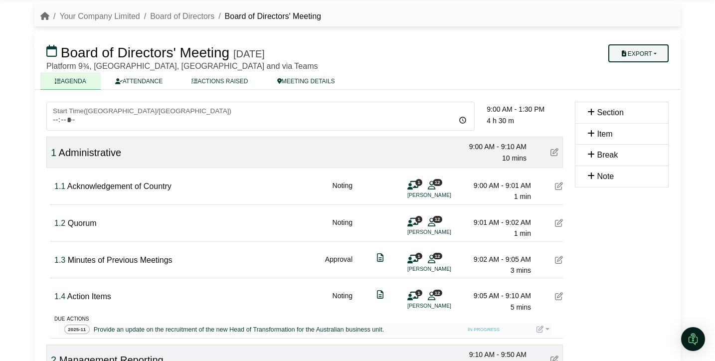
click at [655, 52] on button "Export" at bounding box center [638, 53] width 60 height 18
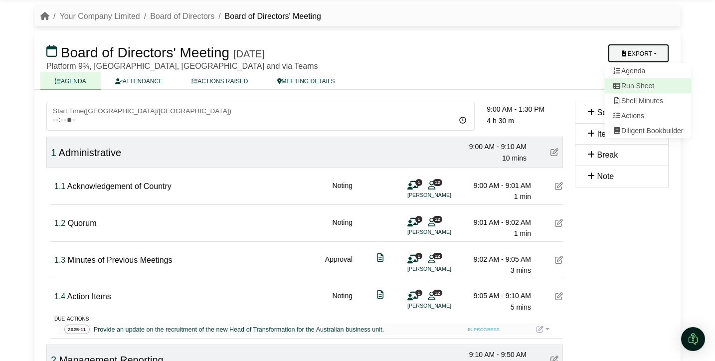
click at [647, 86] on link "Run Sheet" at bounding box center [648, 85] width 87 height 15
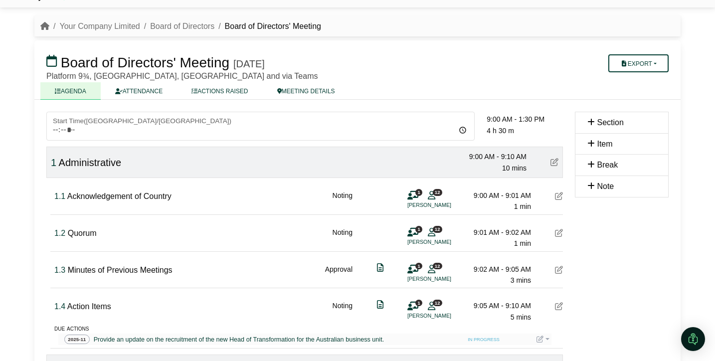
scroll to position [15, 0]
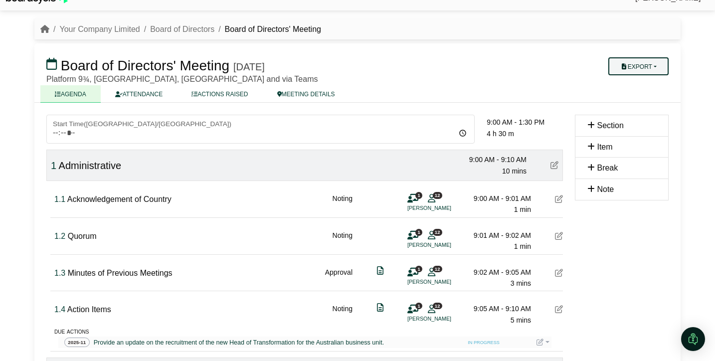
click at [654, 69] on button "Export" at bounding box center [638, 66] width 60 height 18
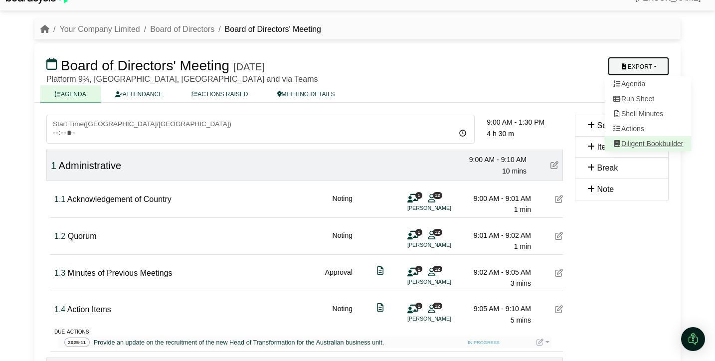
click at [654, 142] on link "Diligent Bookbuilder" at bounding box center [648, 143] width 87 height 15
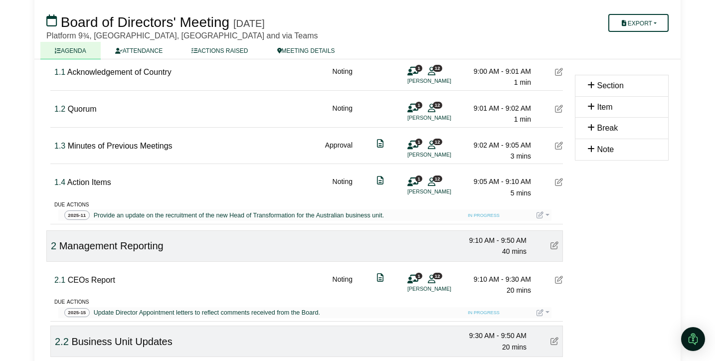
scroll to position [145, 0]
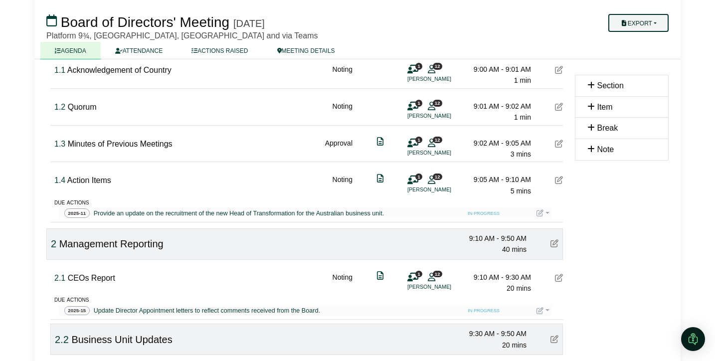
click at [652, 23] on button "Export" at bounding box center [638, 23] width 60 height 18
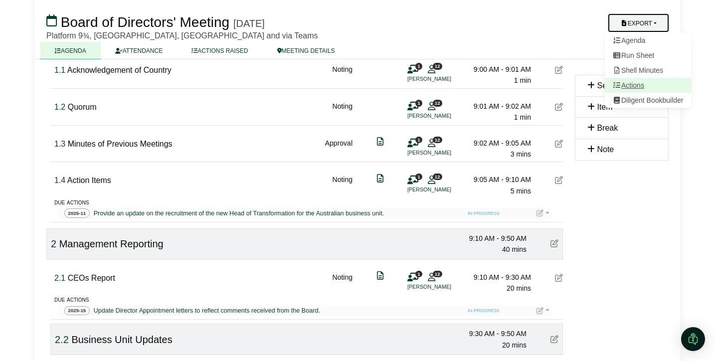
click at [646, 85] on link "Actions" at bounding box center [648, 85] width 87 height 15
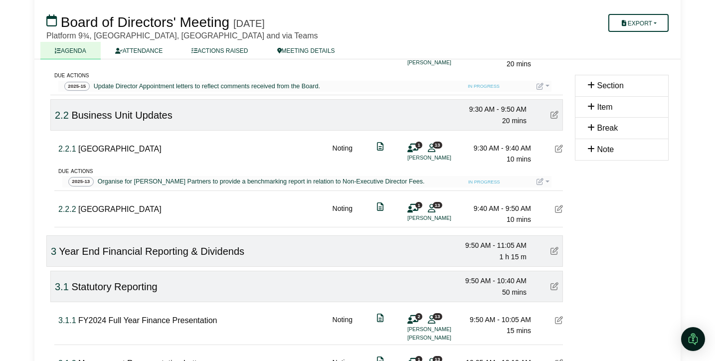
scroll to position [367, 0]
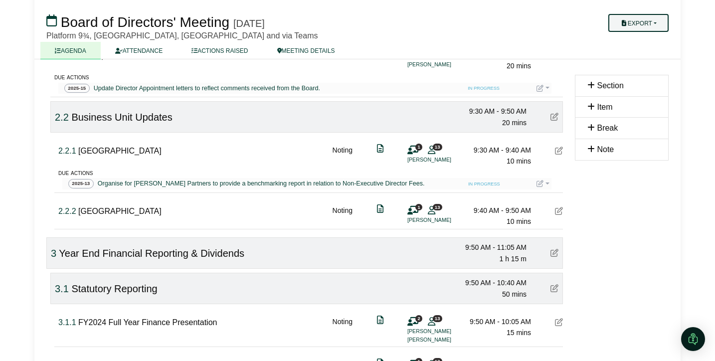
click at [652, 21] on button "Export" at bounding box center [638, 23] width 60 height 18
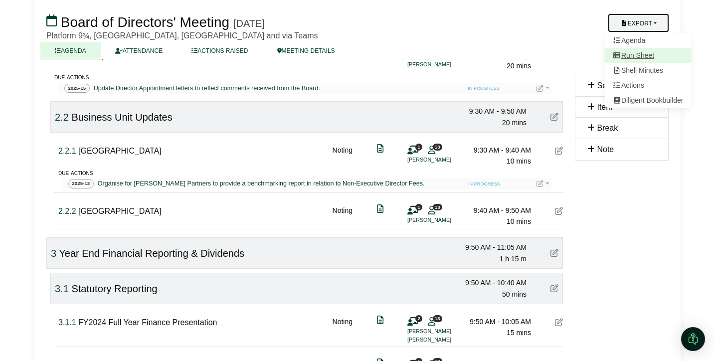
click at [644, 53] on link "Run Sheet" at bounding box center [648, 55] width 87 height 15
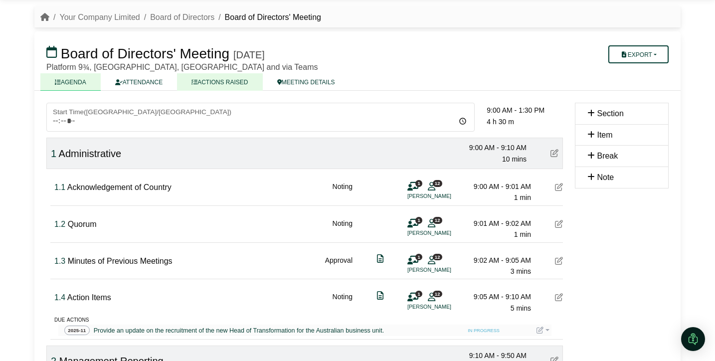
scroll to position [0, 0]
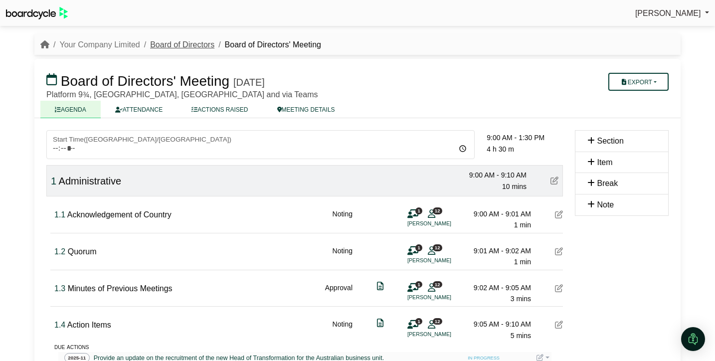
click at [193, 46] on link "Board of Directors" at bounding box center [182, 44] width 64 height 8
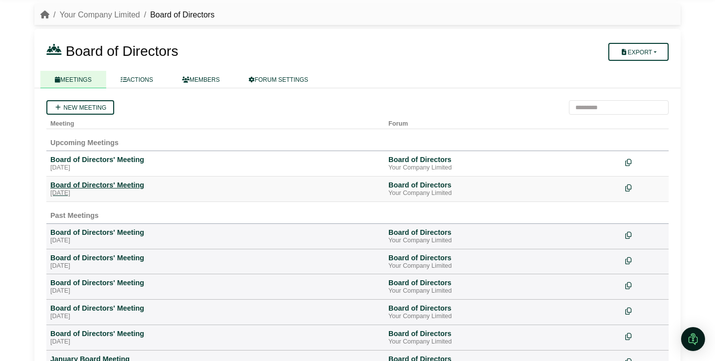
scroll to position [32, 0]
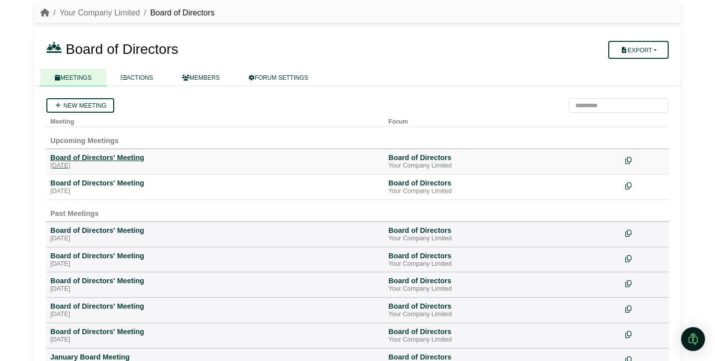
click at [108, 166] on div "Friday, 26 September 2025" at bounding box center [215, 166] width 330 height 8
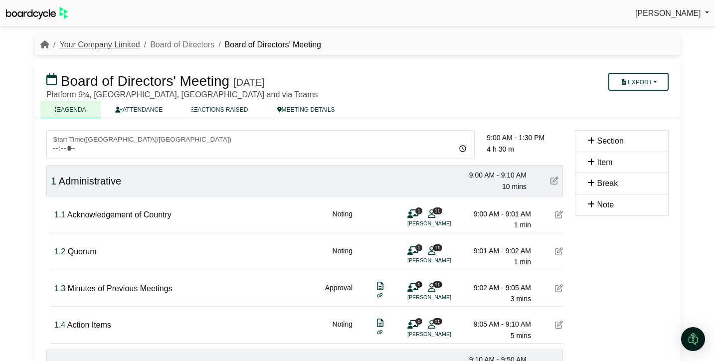
click at [110, 45] on link "Your Company Limited" at bounding box center [99, 44] width 80 height 8
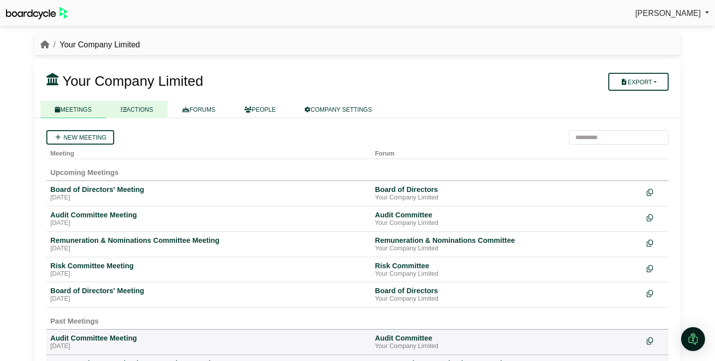
click at [157, 112] on link "ACTIONS" at bounding box center [136, 109] width 61 height 17
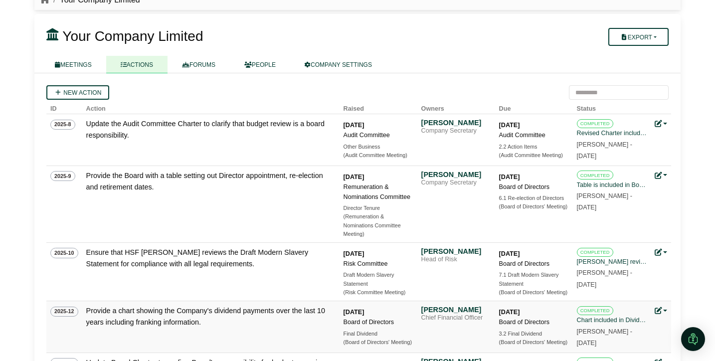
scroll to position [45, 0]
click at [91, 65] on link "MEETINGS" at bounding box center [73, 63] width 66 height 17
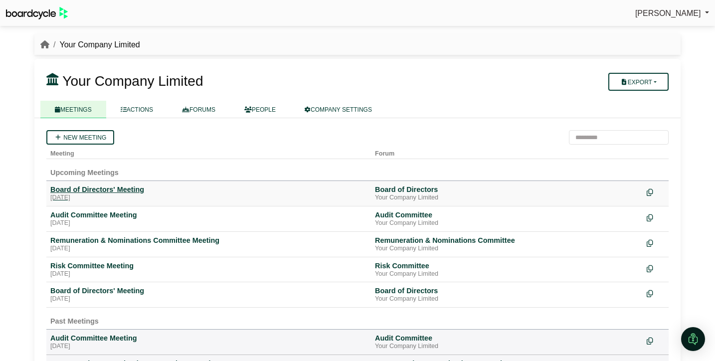
click at [100, 196] on div "[DATE]" at bounding box center [208, 198] width 316 height 8
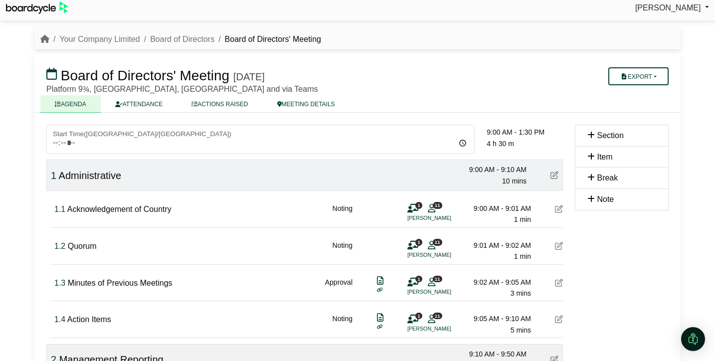
scroll to position [7, 0]
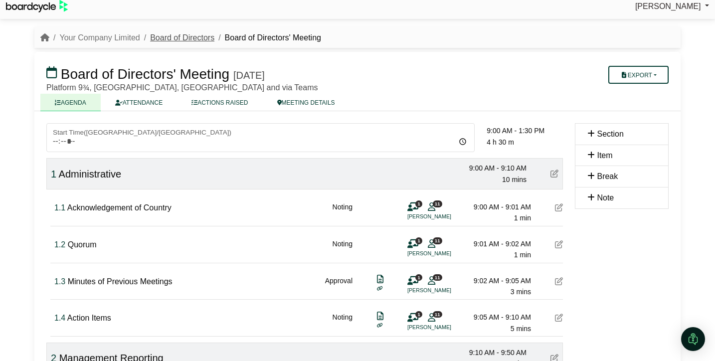
click at [186, 39] on link "Board of Directors" at bounding box center [182, 37] width 64 height 8
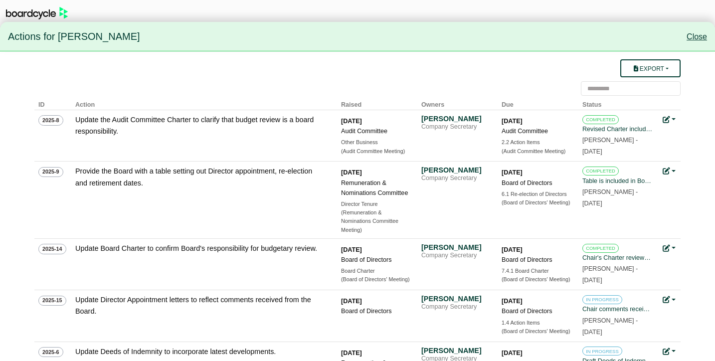
click at [690, 36] on link "Close" at bounding box center [696, 36] width 20 height 8
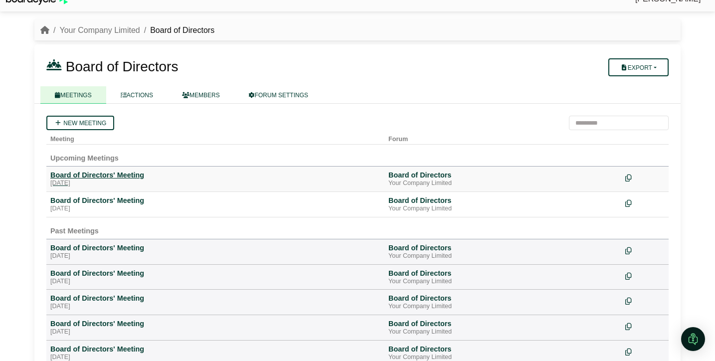
scroll to position [19, 0]
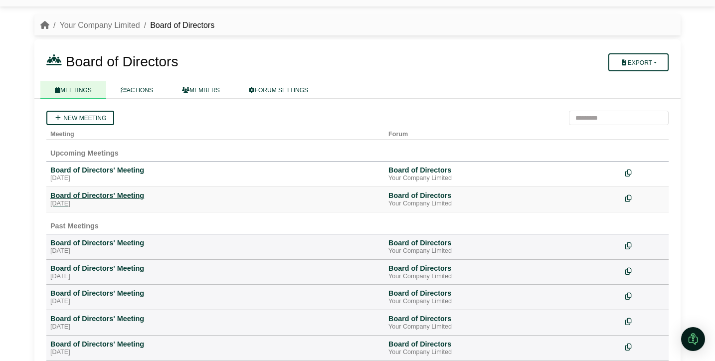
click at [94, 194] on div "Board of Directors' Meeting" at bounding box center [215, 195] width 330 height 9
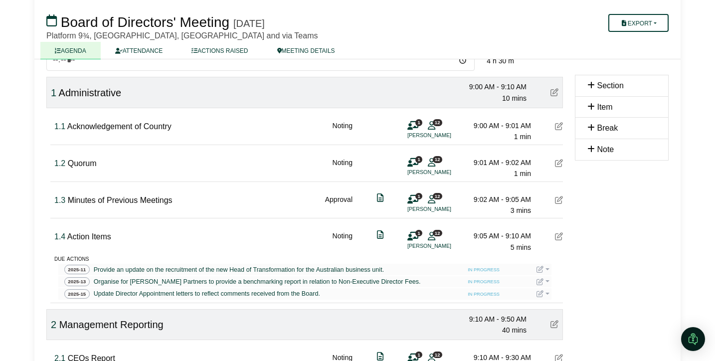
scroll to position [86, 0]
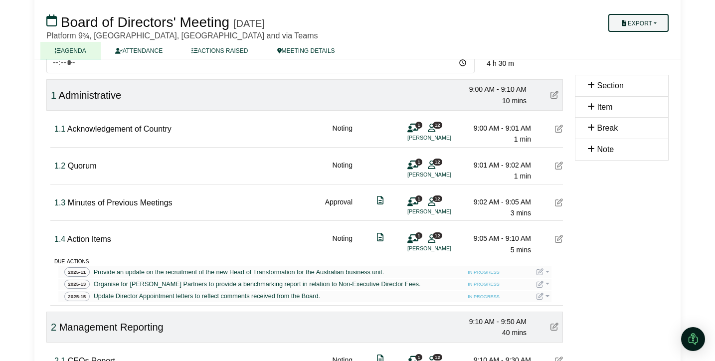
click at [661, 21] on button "Export" at bounding box center [638, 23] width 60 height 18
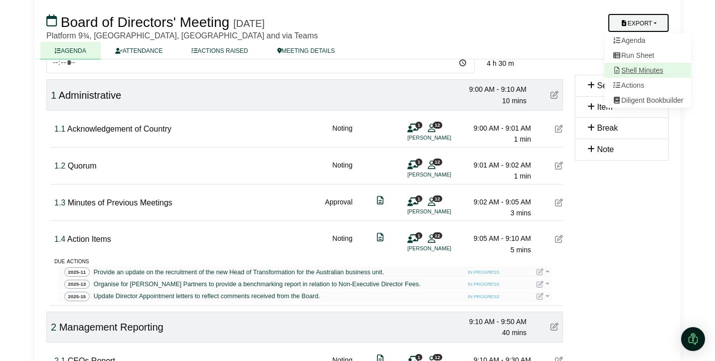
click at [636, 70] on link "Shell Minutes" at bounding box center [648, 70] width 87 height 15
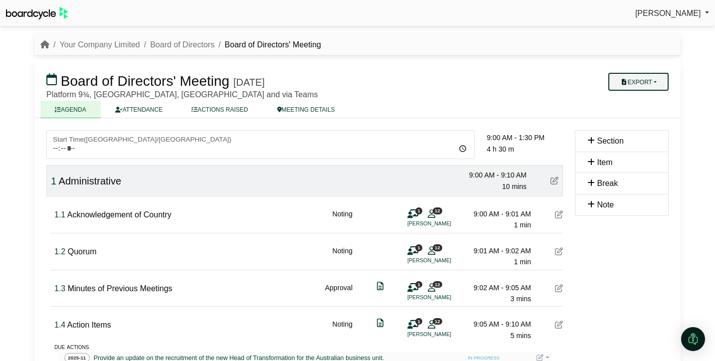
click at [664, 82] on button "Export" at bounding box center [638, 82] width 60 height 18
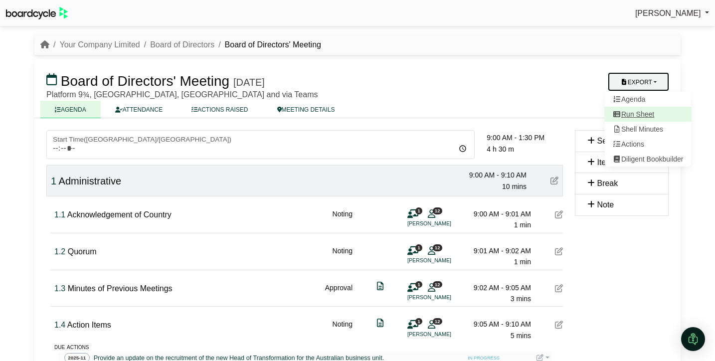
click at [657, 117] on link "Run Sheet" at bounding box center [648, 114] width 87 height 15
